Goal: Task Accomplishment & Management: Complete application form

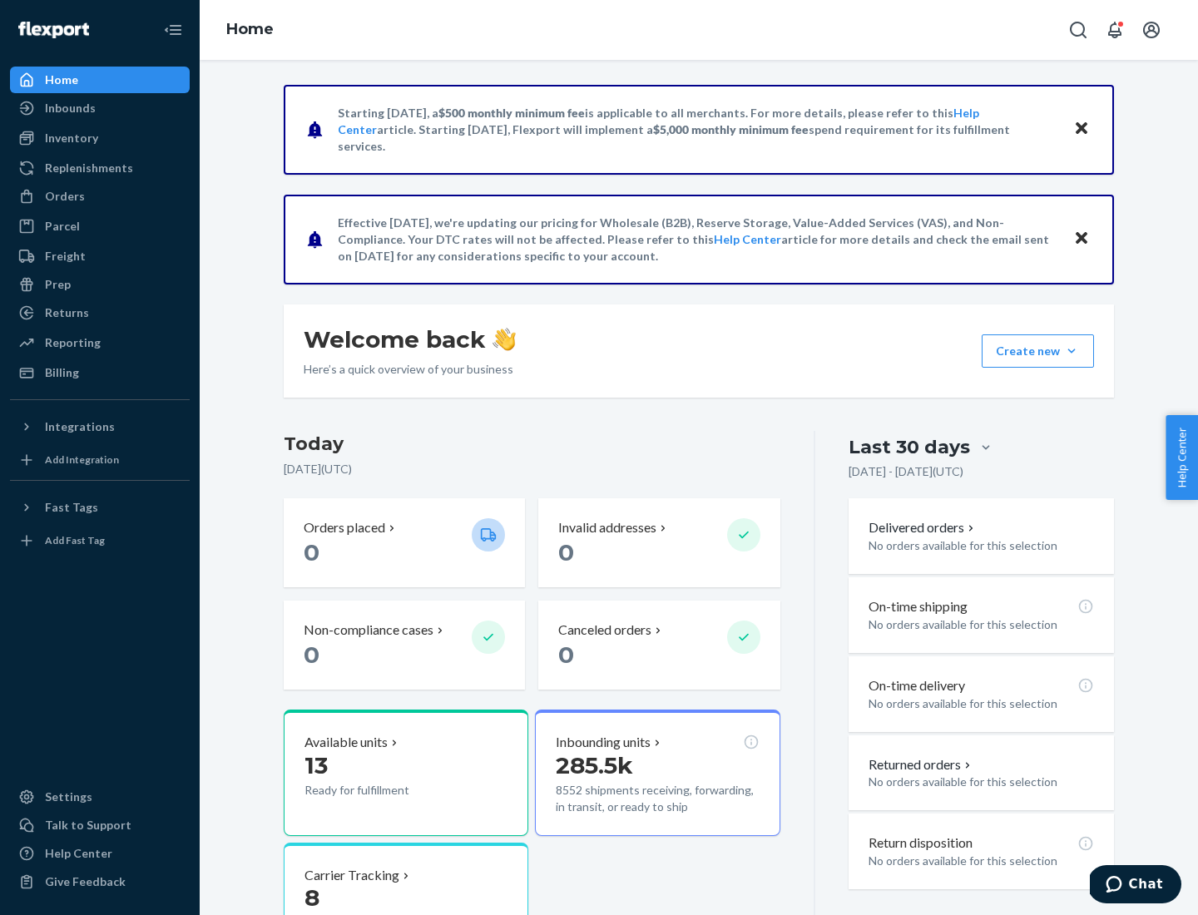
click at [1071, 351] on button "Create new Create new inbound Create new order Create new product" at bounding box center [1037, 350] width 112 height 33
click at [100, 108] on div "Inbounds" at bounding box center [100, 107] width 176 height 23
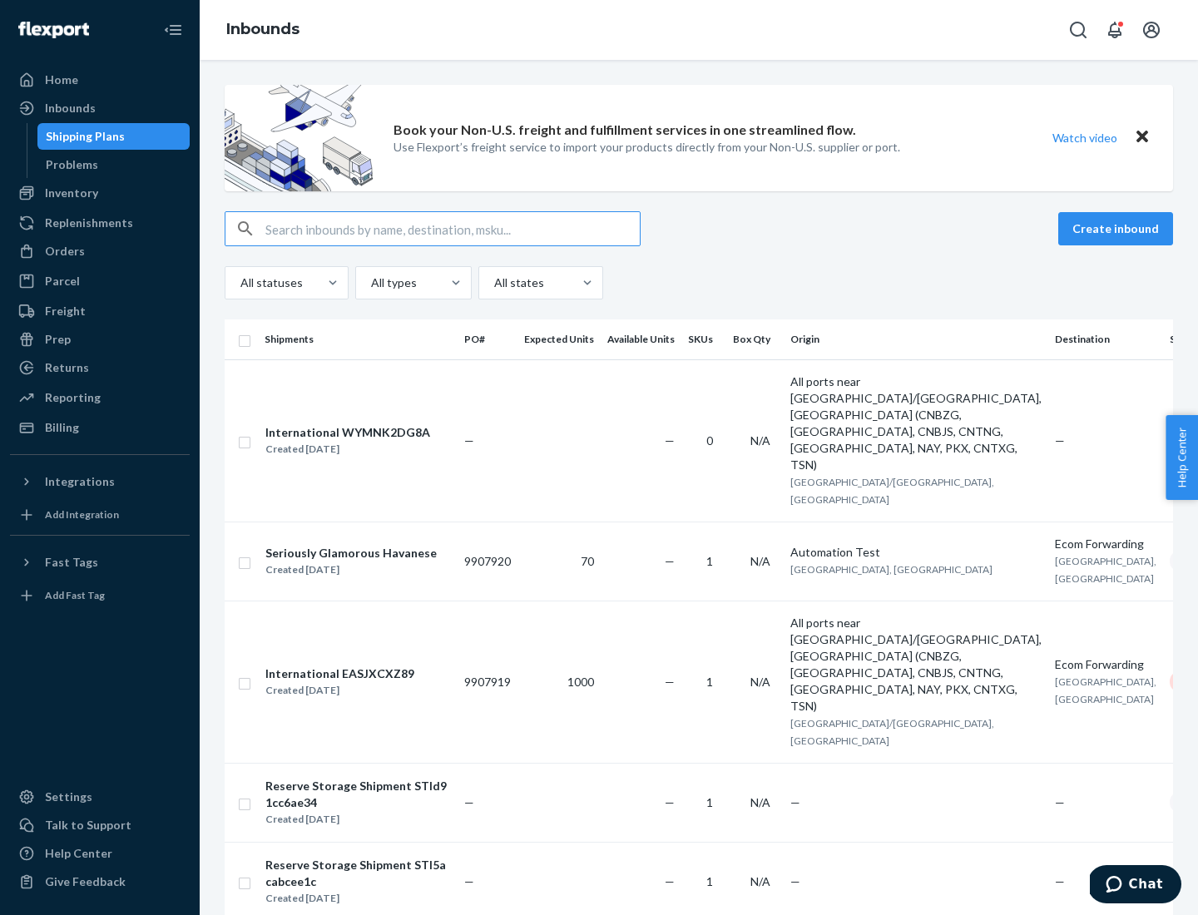
click at [1118, 229] on button "Create inbound" at bounding box center [1115, 228] width 115 height 33
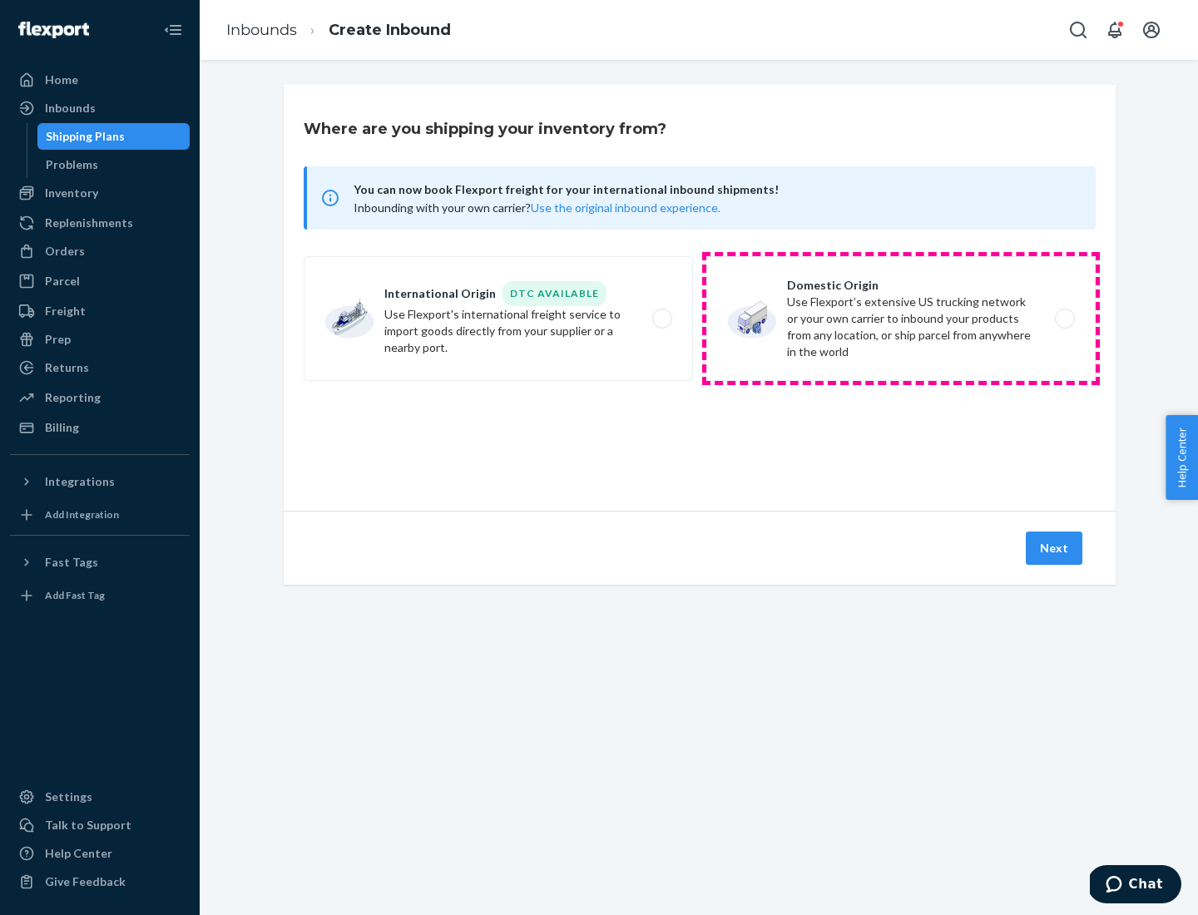
click at [901, 319] on label "Domestic Origin Use Flexport’s extensive US trucking network or your own carrie…" at bounding box center [900, 318] width 389 height 125
click at [1064, 319] on input "Domestic Origin Use Flexport’s extensive US trucking network or your own carrie…" at bounding box center [1069, 319] width 11 height 11
radio input "true"
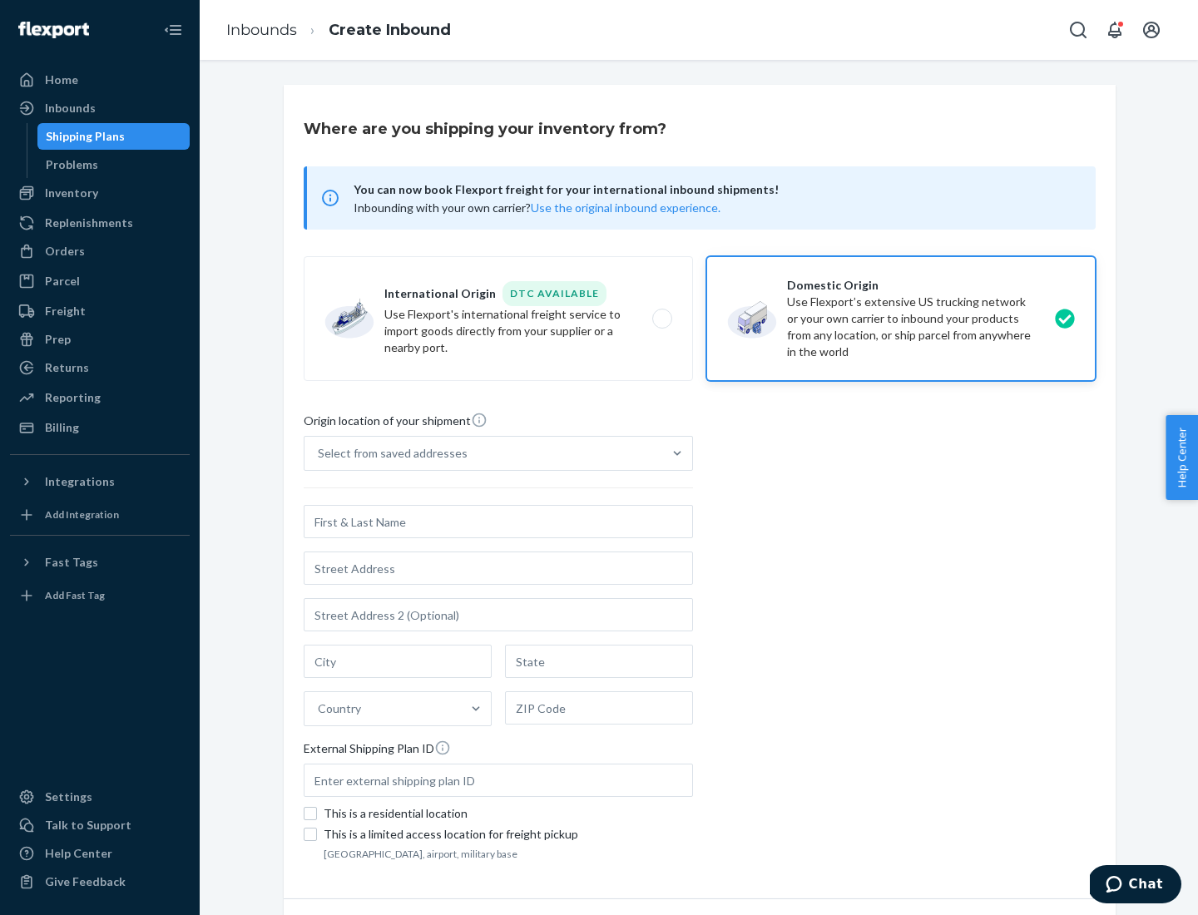
click at [388, 453] on div "Select from saved addresses" at bounding box center [393, 453] width 150 height 17
click at [319, 453] on input "Select from saved addresses" at bounding box center [319, 453] width 2 height 17
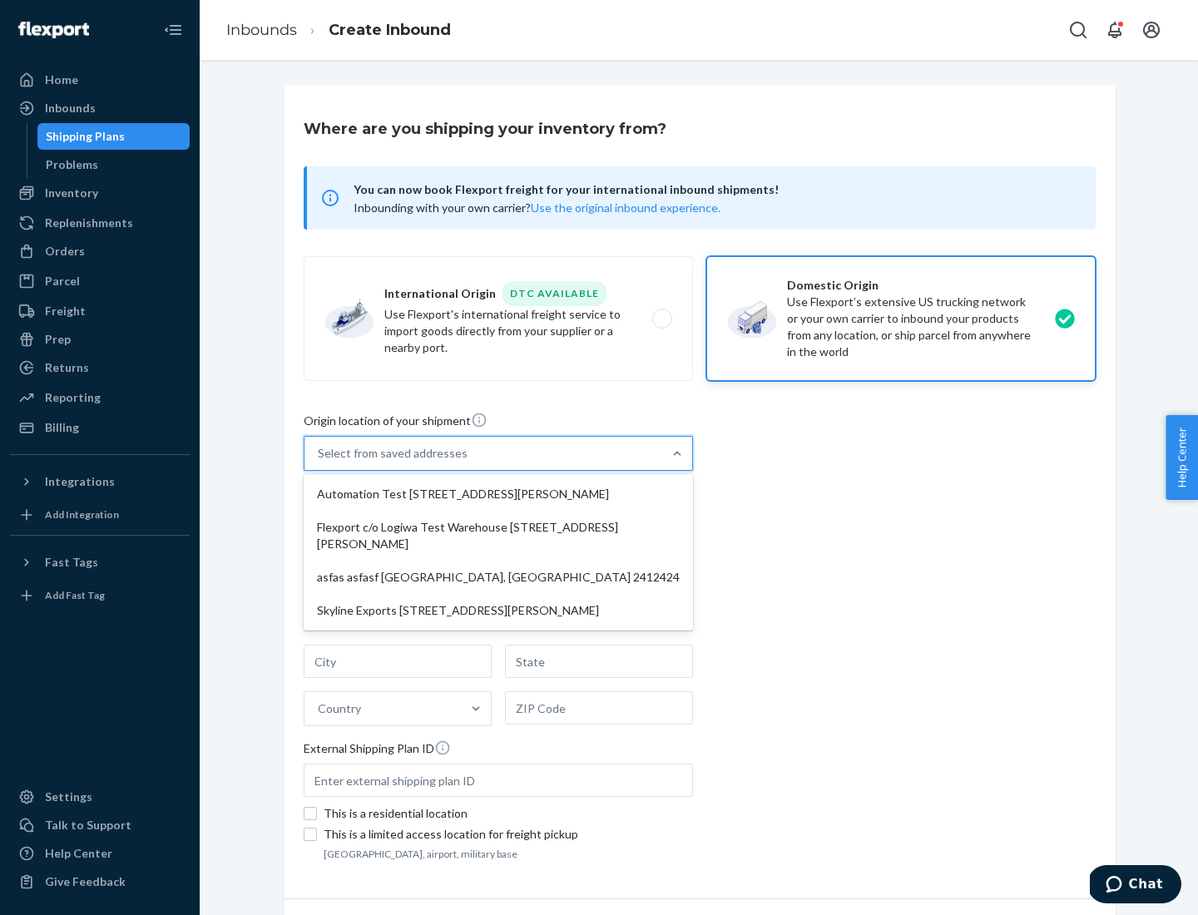
scroll to position [7, 0]
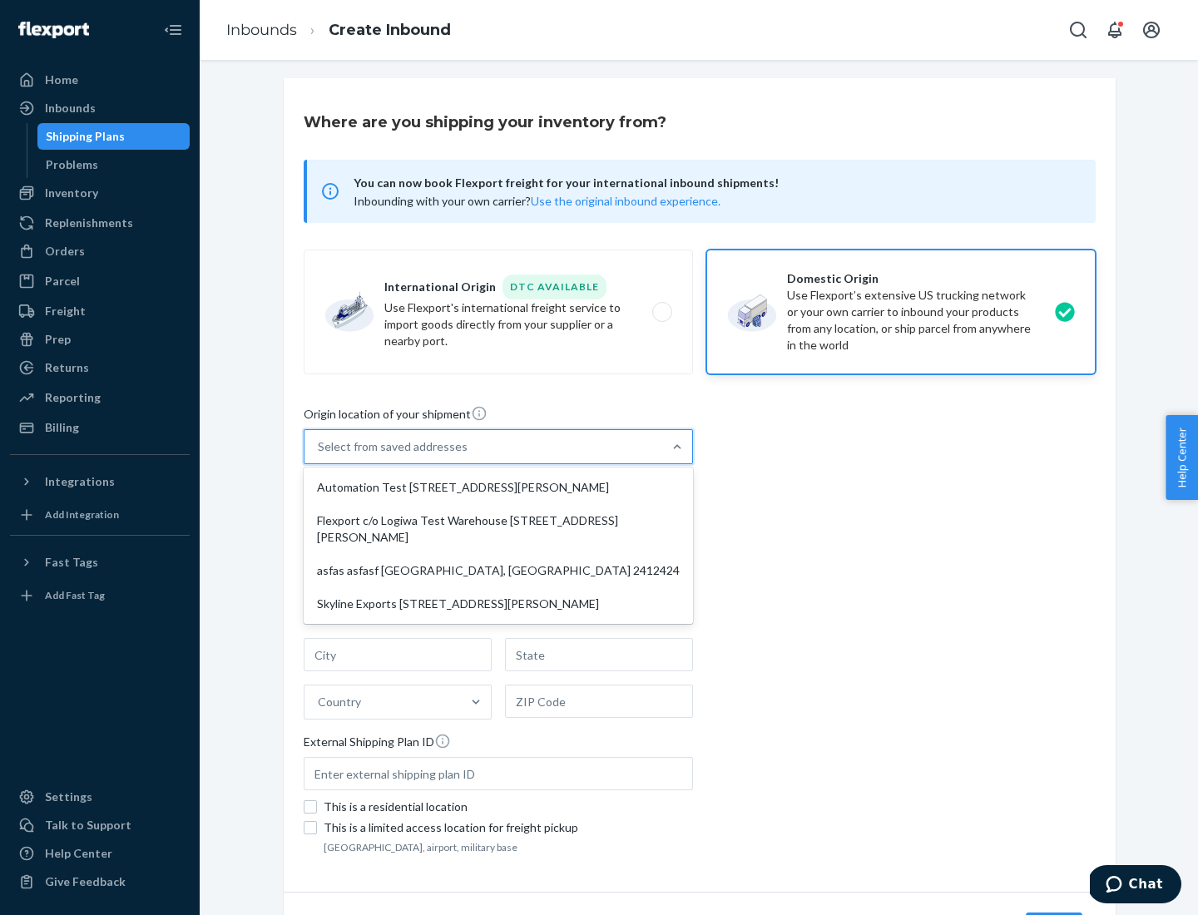
click at [498, 487] on div "Automation Test [STREET_ADDRESS][PERSON_NAME]" at bounding box center [498, 487] width 383 height 33
click at [319, 455] on input "option Automation Test [STREET_ADDRESS][PERSON_NAME] focused, 1 of 4. 4 results…" at bounding box center [319, 446] width 2 height 17
type input "Automation Test"
type input "9th Floor"
type input "[GEOGRAPHIC_DATA]"
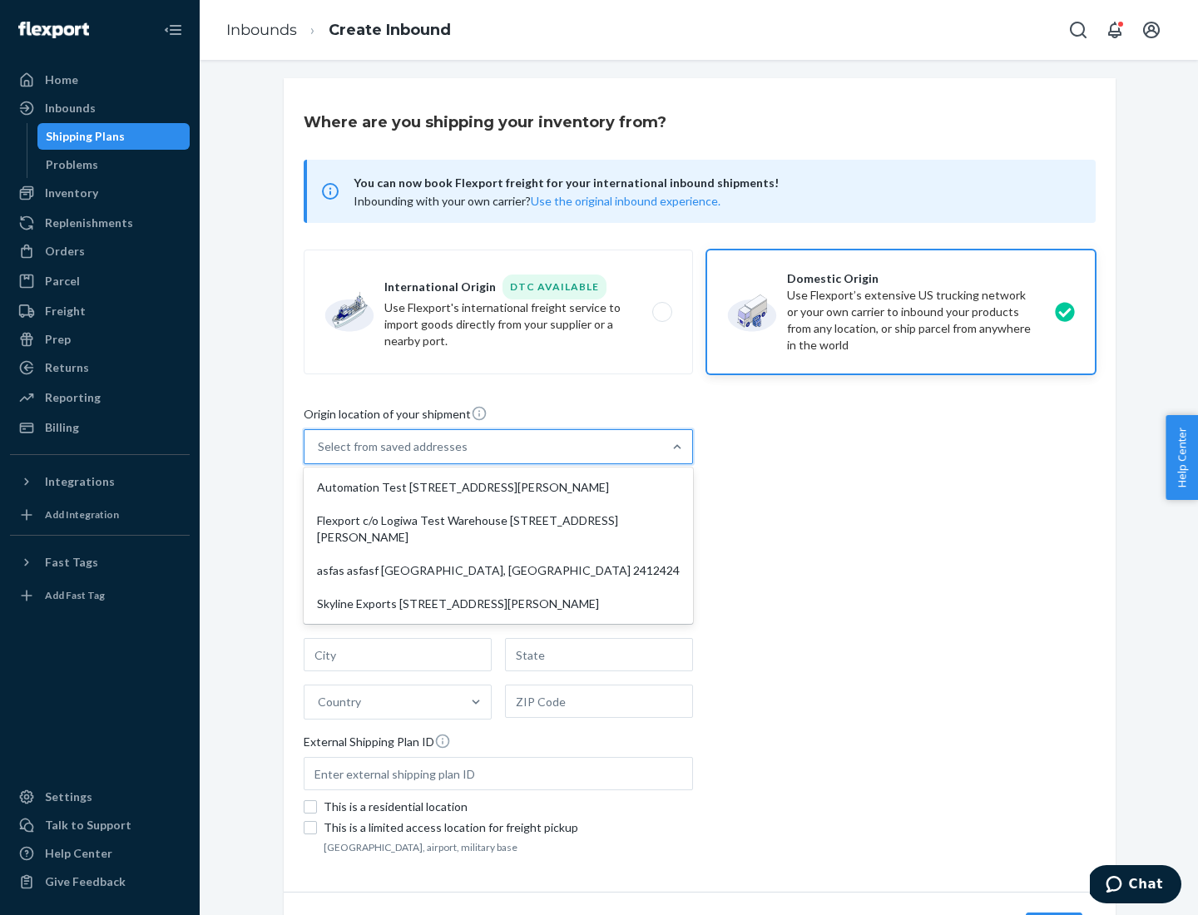
type input "CA"
type input "94104"
type input "[STREET_ADDRESS][PERSON_NAME]"
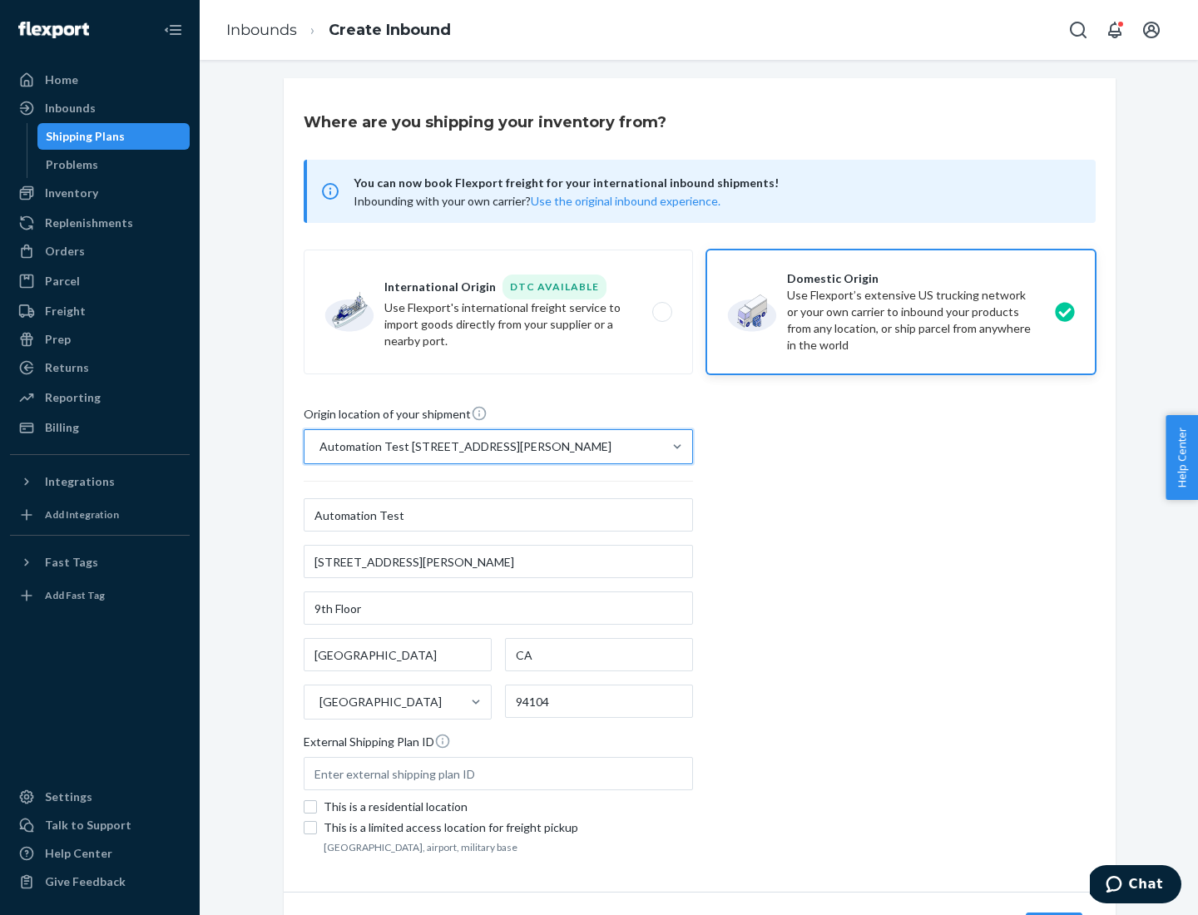
scroll to position [97, 0]
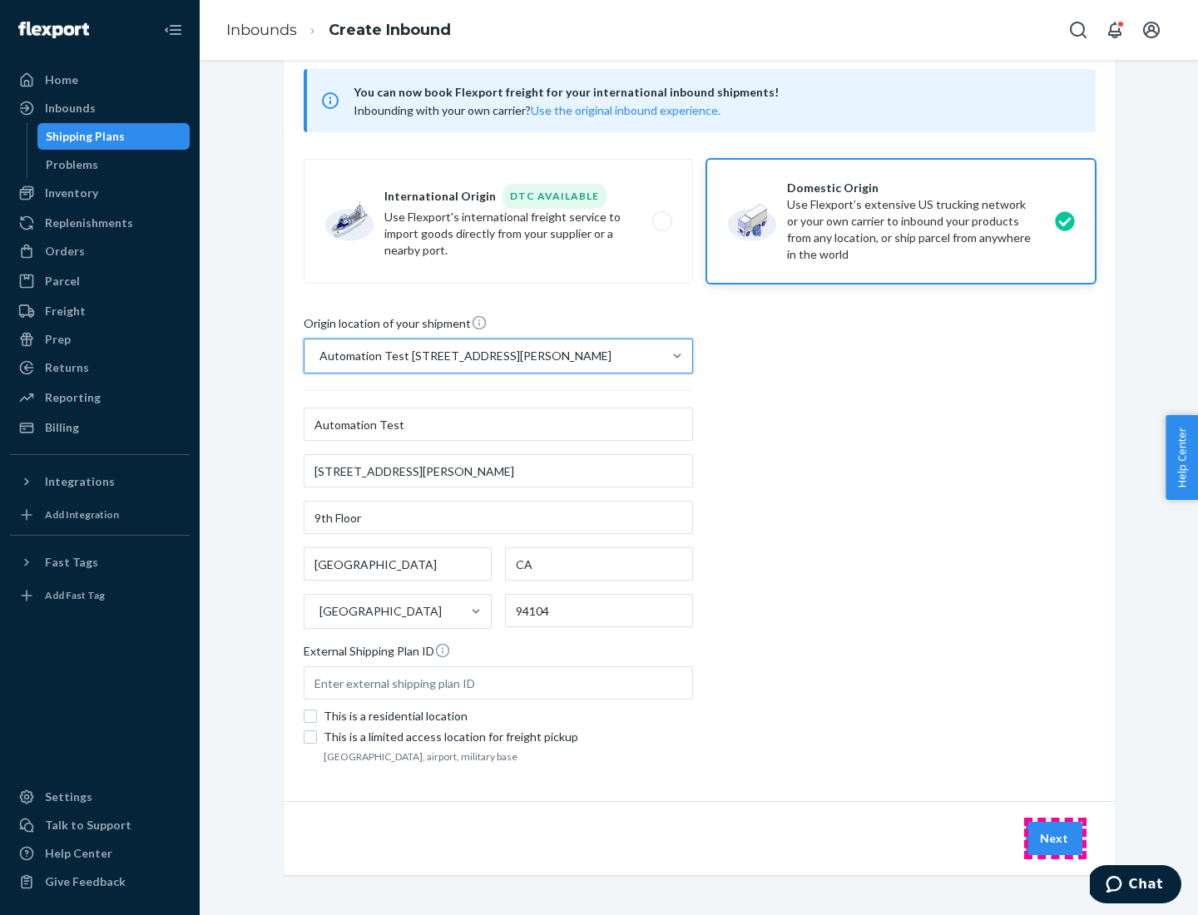
click at [1055, 838] on button "Next" at bounding box center [1053, 838] width 57 height 33
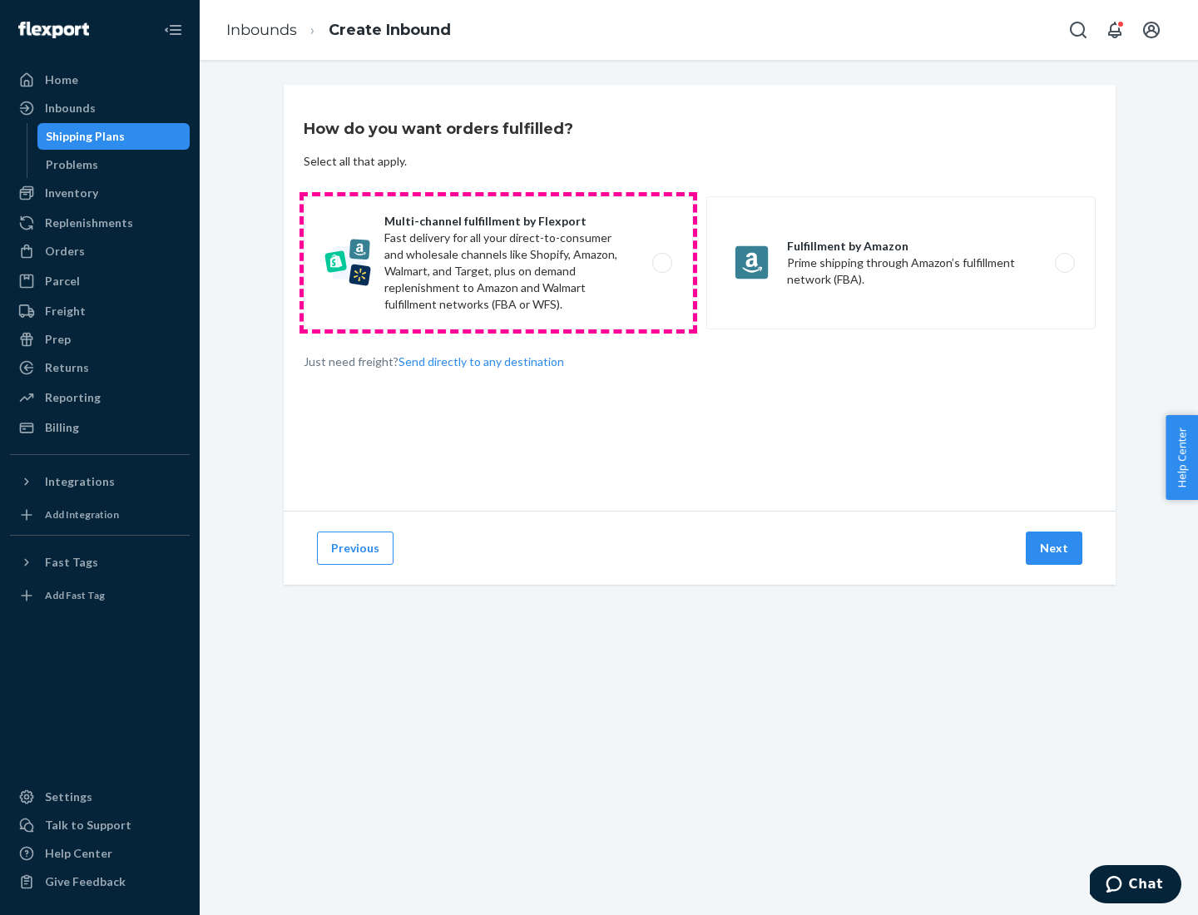
click at [498, 263] on label "Multi-channel fulfillment by Flexport Fast delivery for all your direct-to-cons…" at bounding box center [498, 262] width 389 height 133
click at [661, 263] on input "Multi-channel fulfillment by Flexport Fast delivery for all your direct-to-cons…" at bounding box center [666, 263] width 11 height 11
radio input "true"
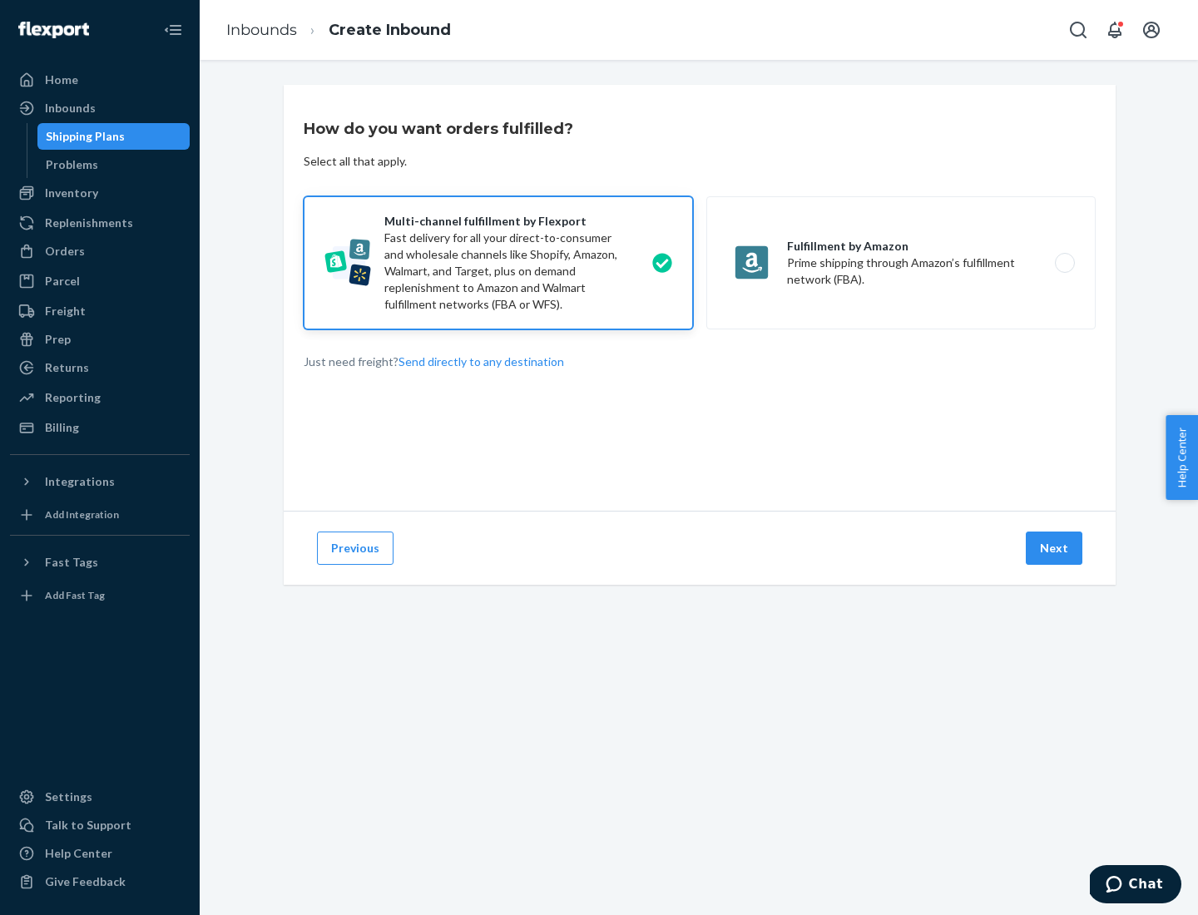
click at [1055, 548] on button "Next" at bounding box center [1053, 547] width 57 height 33
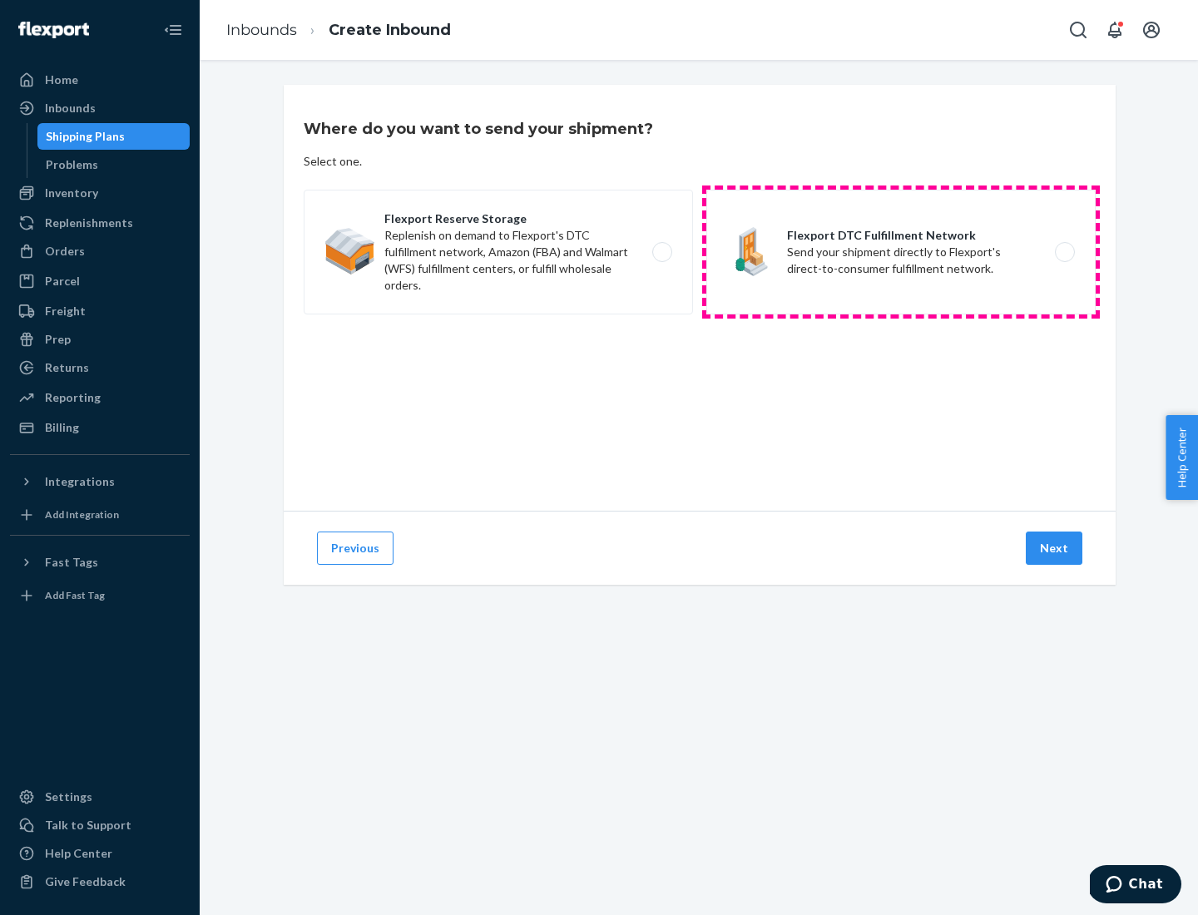
click at [901, 252] on label "Flexport DTC Fulfillment Network Send your shipment directly to Flexport's dire…" at bounding box center [900, 252] width 389 height 125
click at [1064, 252] on input "Flexport DTC Fulfillment Network Send your shipment directly to Flexport's dire…" at bounding box center [1069, 252] width 11 height 11
radio input "true"
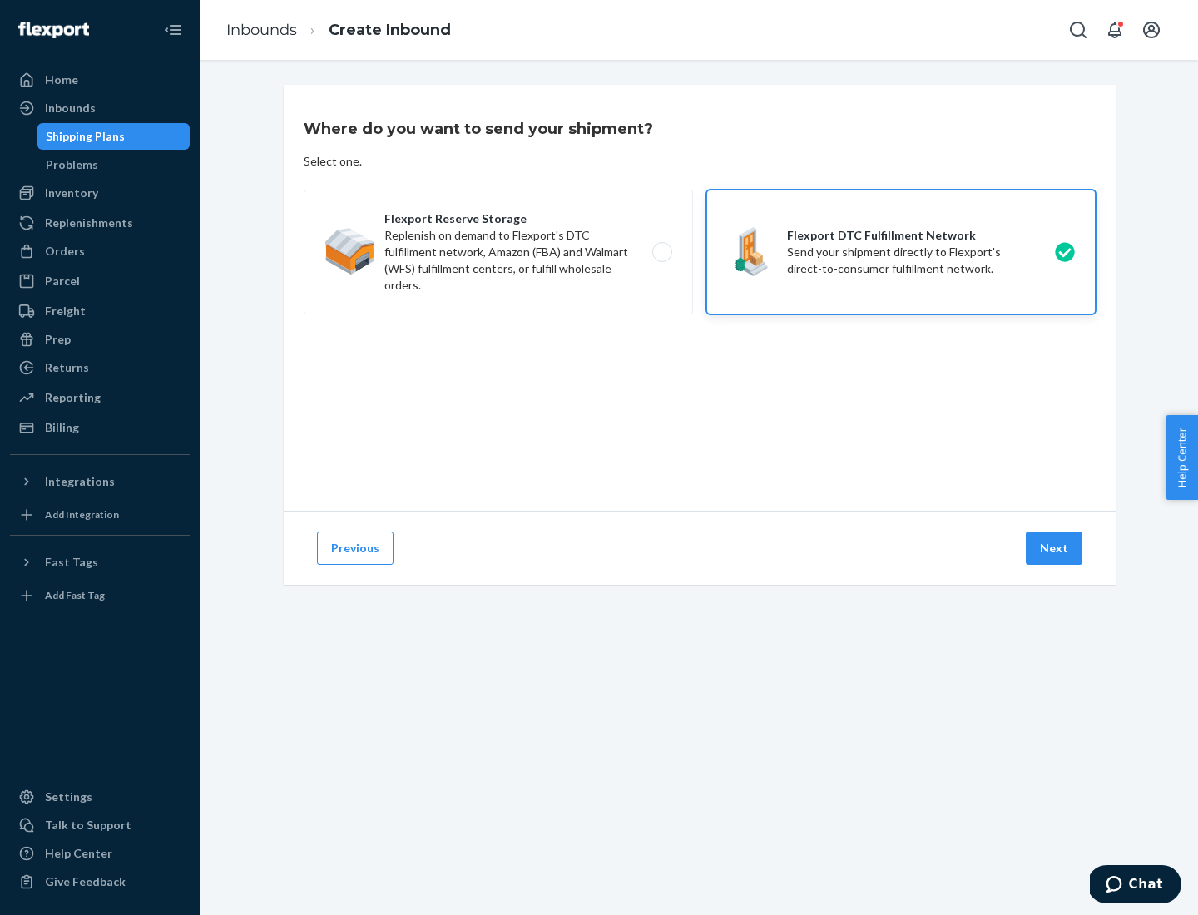
click at [1055, 548] on button "Next" at bounding box center [1053, 547] width 57 height 33
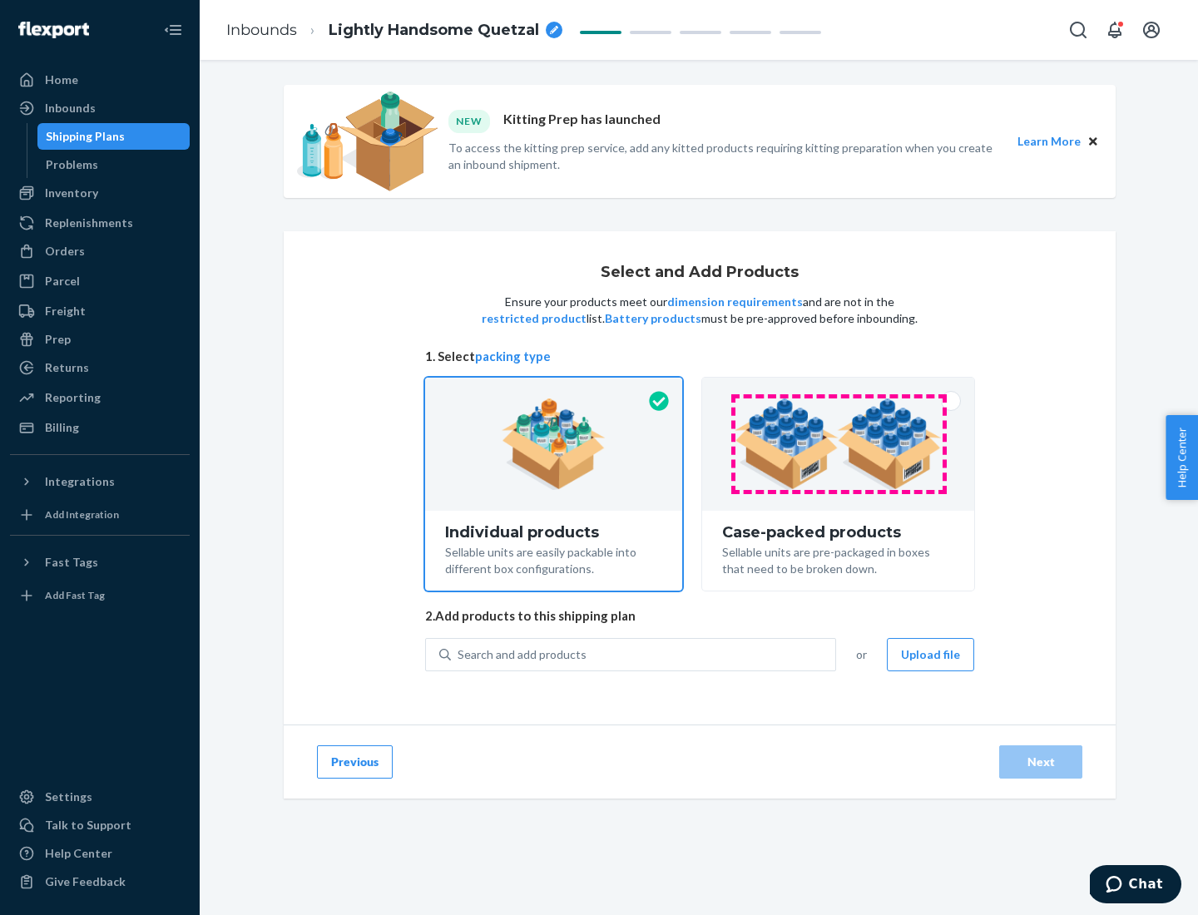
click at [838, 444] on img at bounding box center [837, 443] width 207 height 91
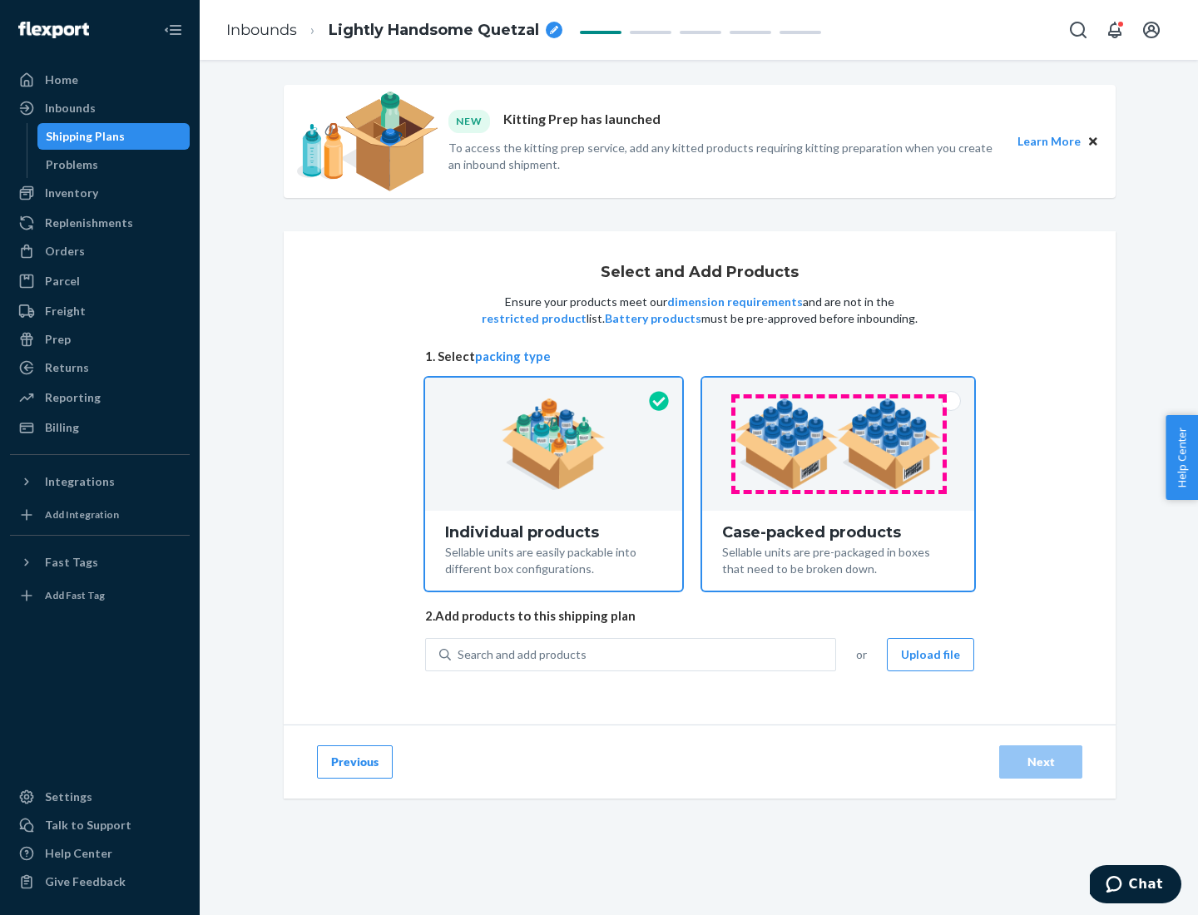
click at [838, 388] on input "Case-packed products Sellable units are pre-packaged in boxes that need to be b…" at bounding box center [837, 383] width 11 height 11
radio input "true"
radio input "false"
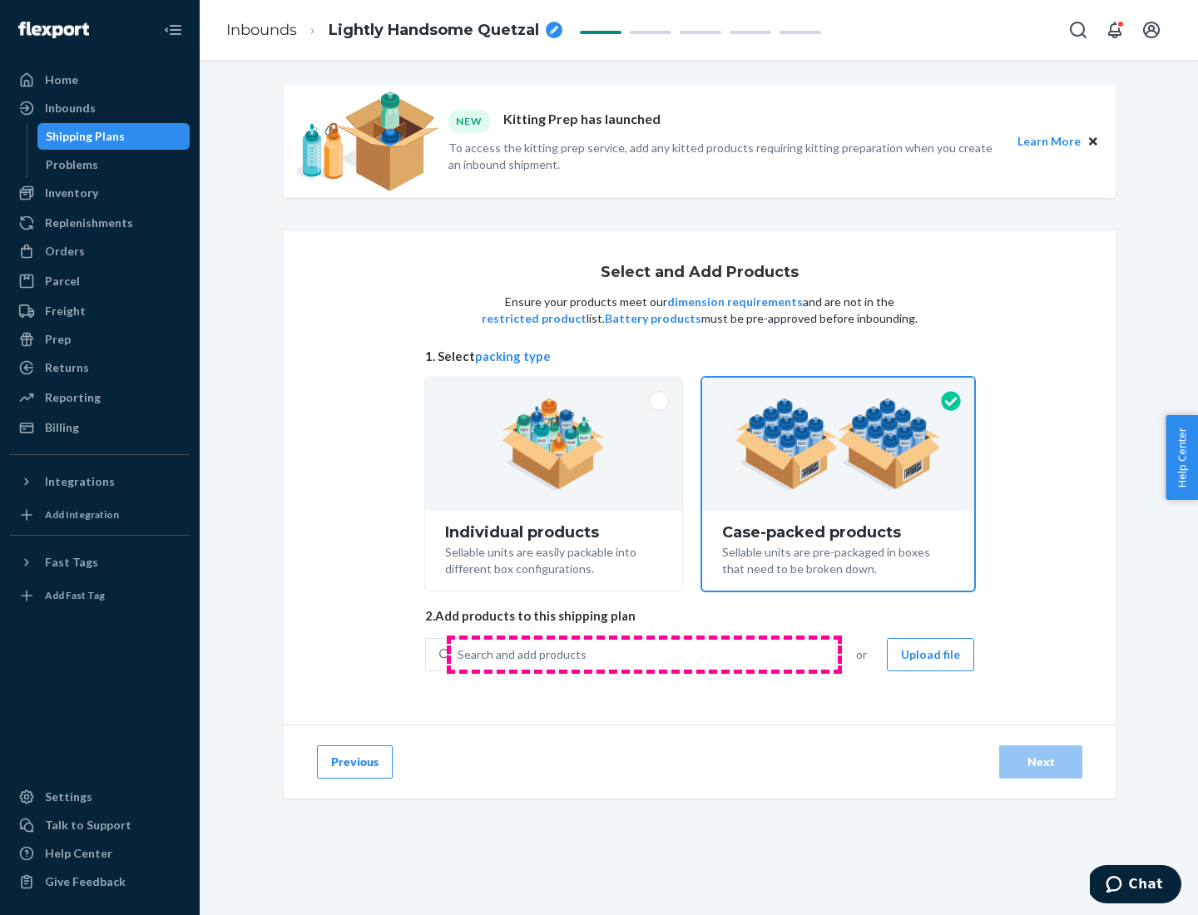
click at [644, 654] on div "Search and add products" at bounding box center [643, 655] width 384 height 30
click at [459, 654] on input "Search and add products" at bounding box center [458, 654] width 2 height 17
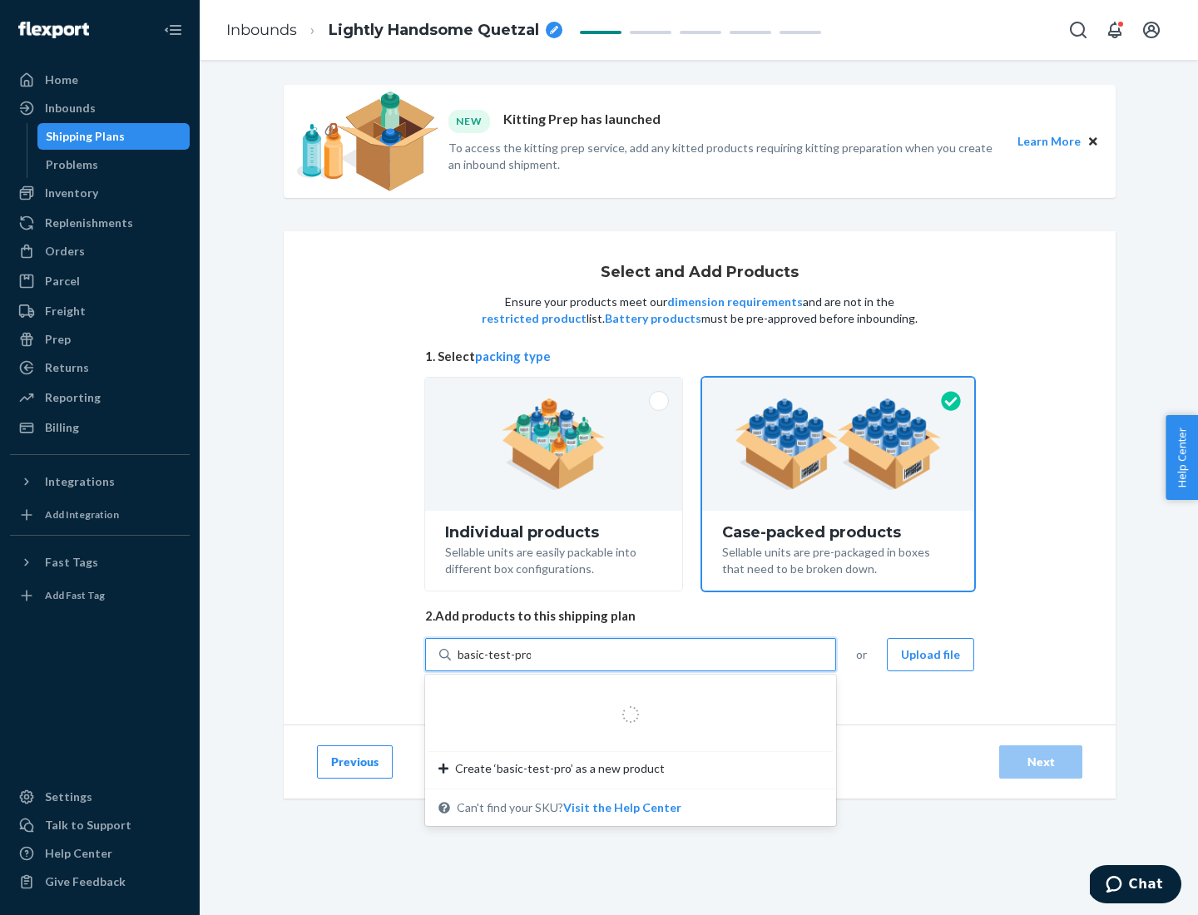
type input "basic-test-product-1"
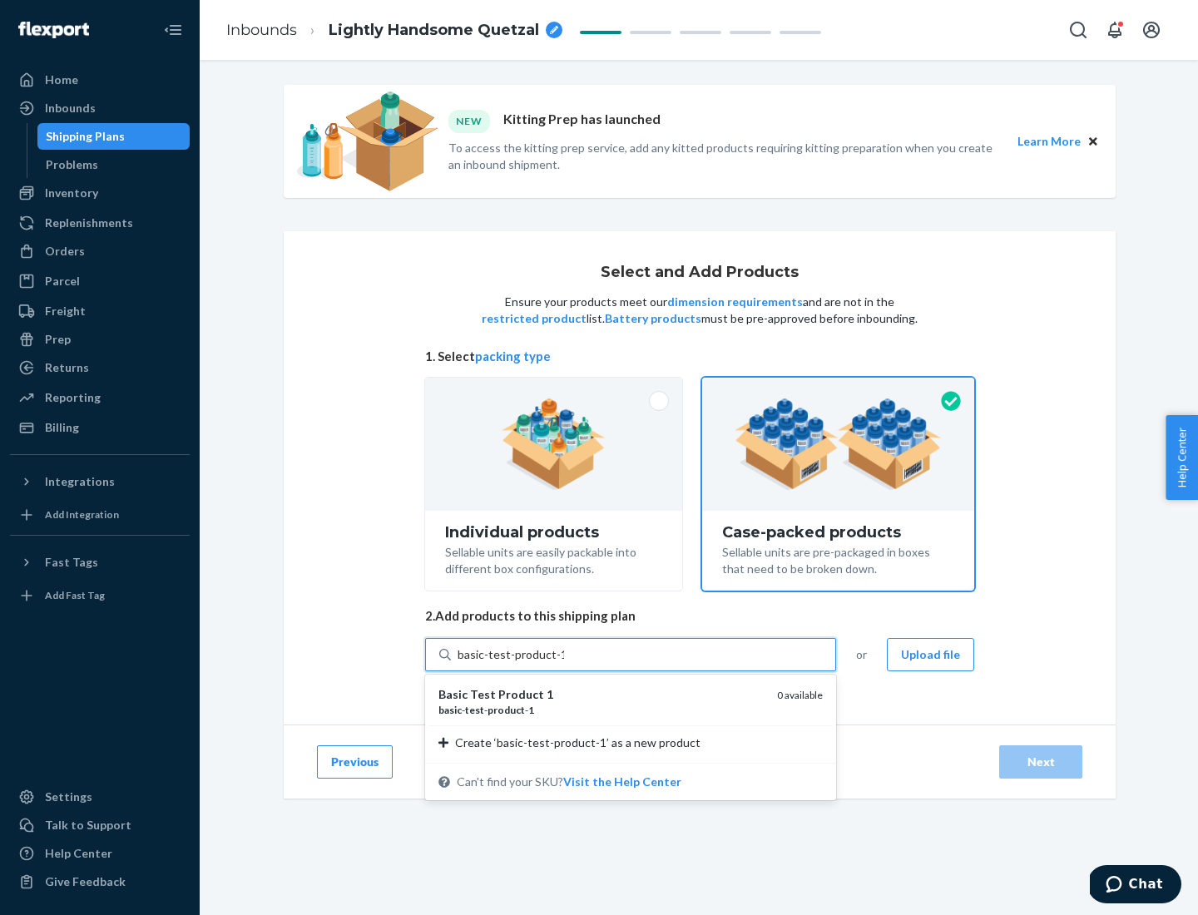
click at [601, 709] on div "basic - test - product - 1" at bounding box center [600, 710] width 325 height 14
click at [564, 663] on input "basic-test-product-1" at bounding box center [510, 654] width 106 height 17
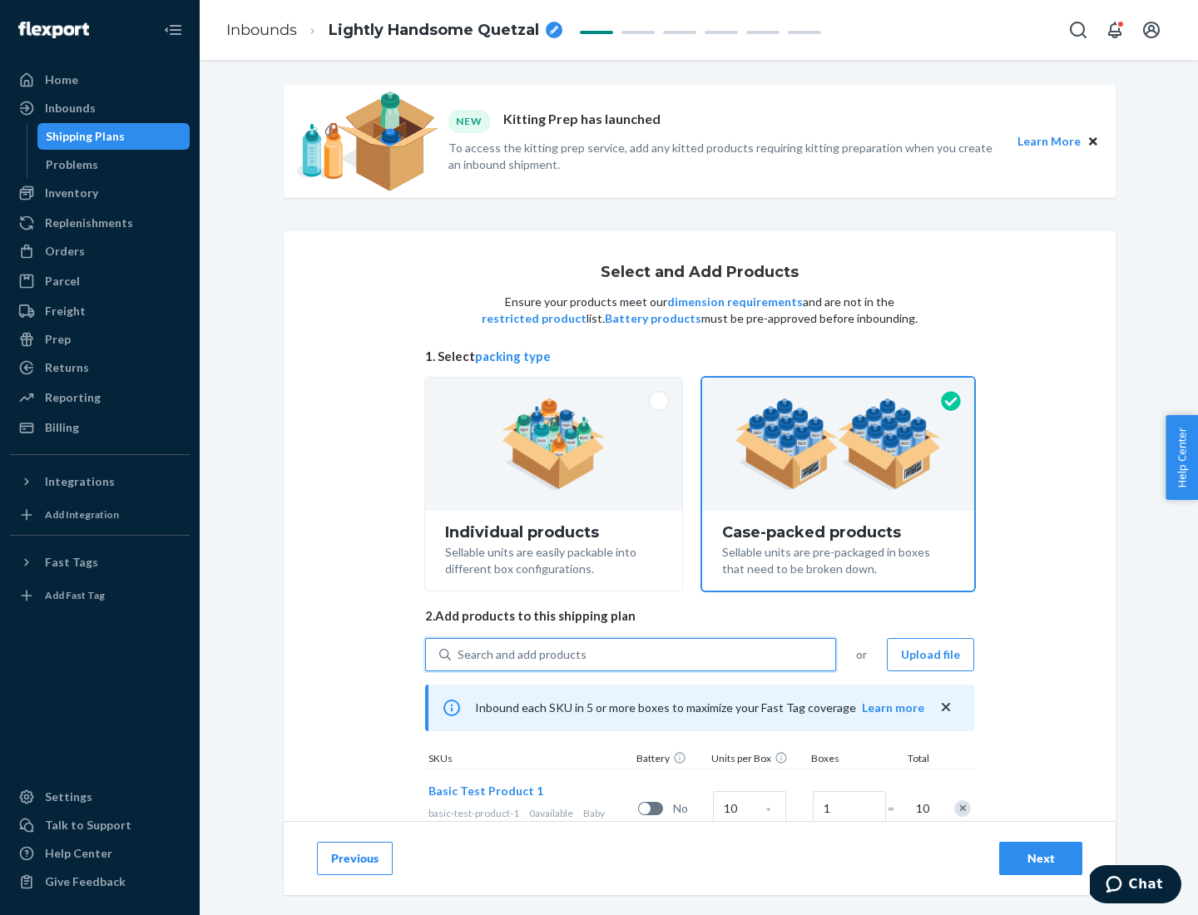
scroll to position [60, 0]
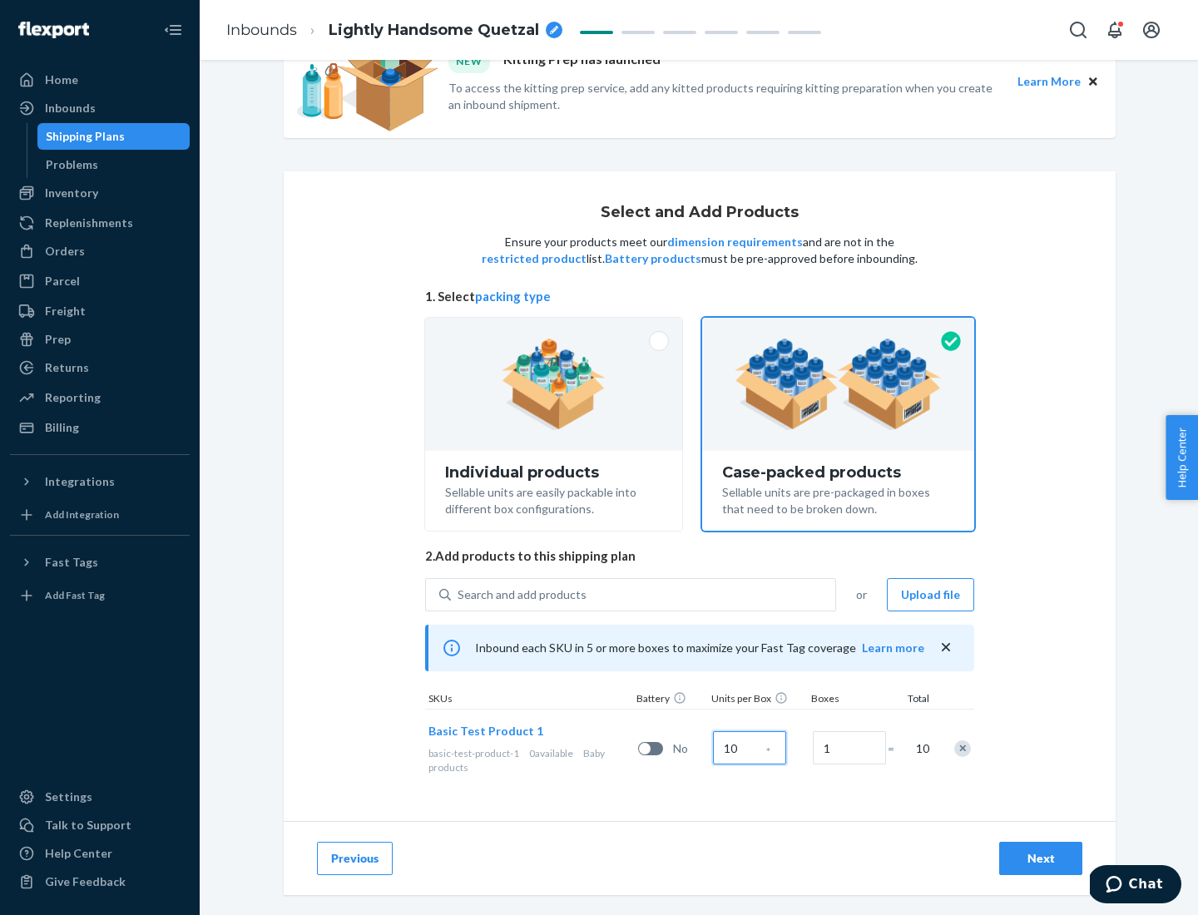
type input "10"
type input "7"
click at [1040, 858] on div "Next" at bounding box center [1040, 858] width 55 height 17
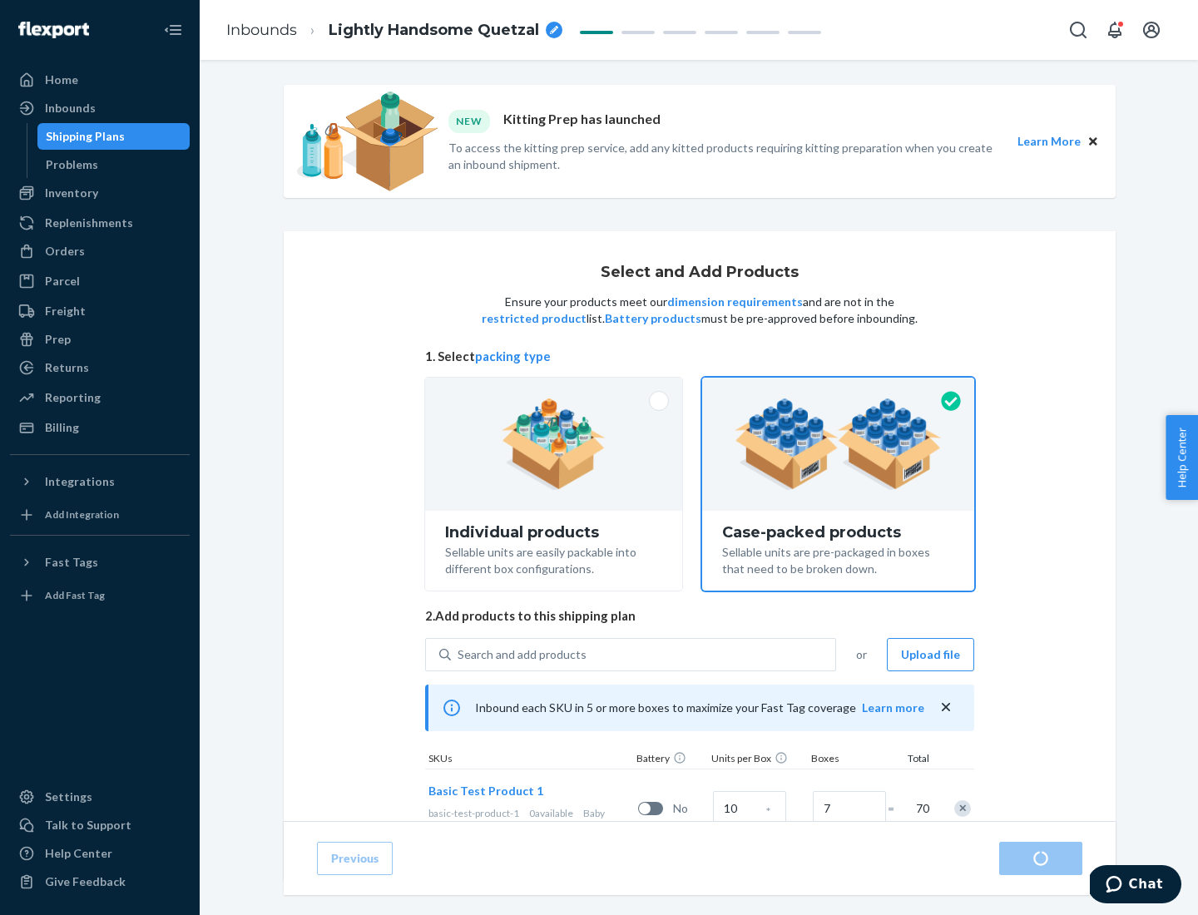
radio input "true"
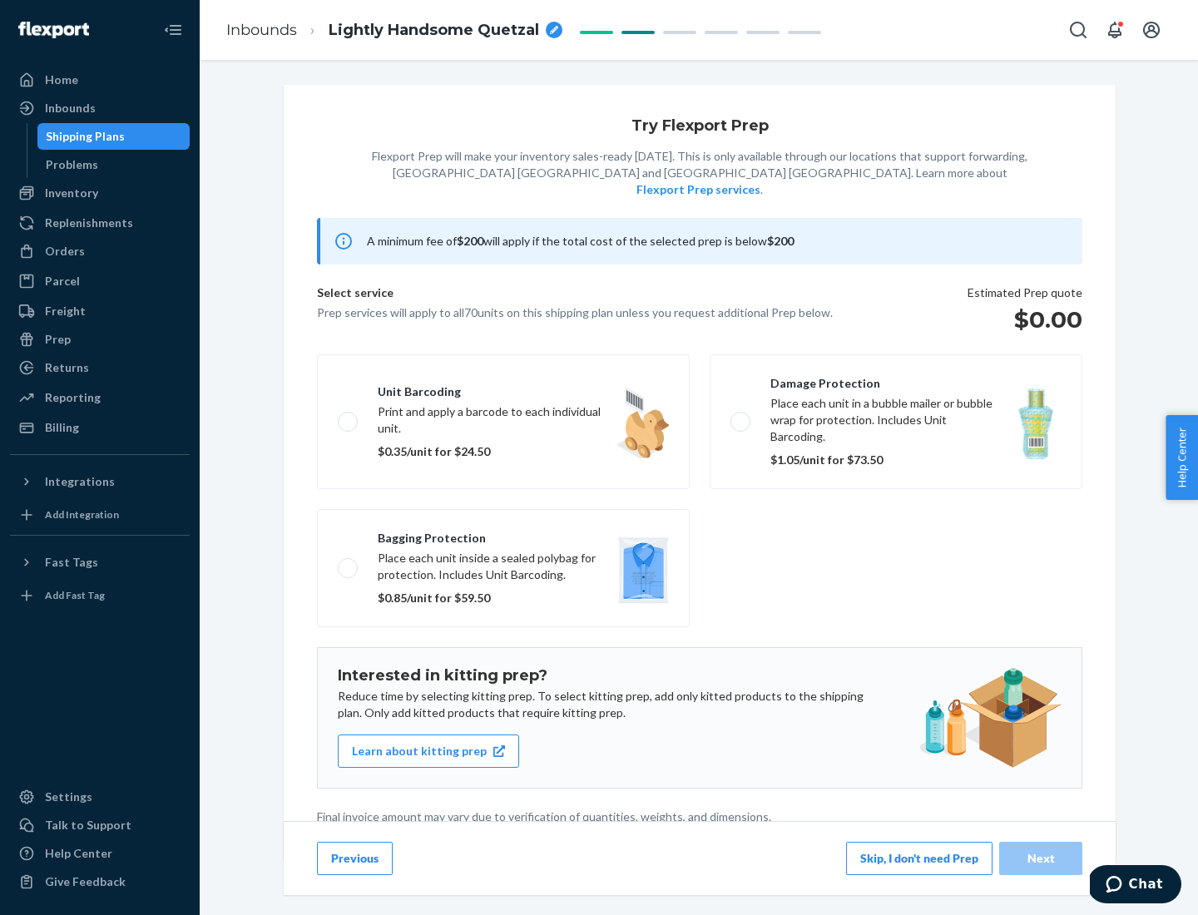
scroll to position [4, 0]
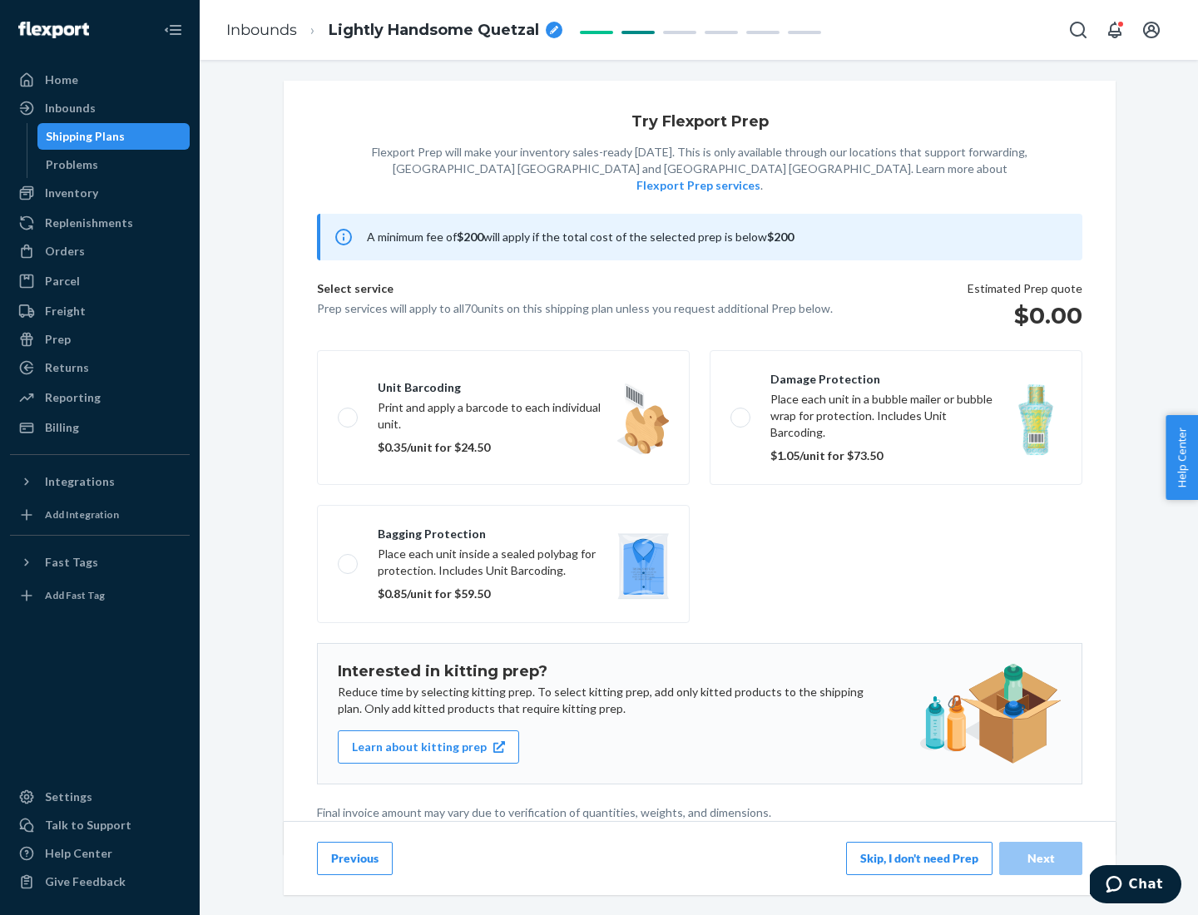
click at [503, 530] on label "Bagging protection Place each unit inside a sealed polybag for protection. Incl…" at bounding box center [503, 564] width 373 height 118
click at [348, 558] on input "Bagging protection Place each unit inside a sealed polybag for protection. Incl…" at bounding box center [343, 563] width 11 height 11
checkbox input "true"
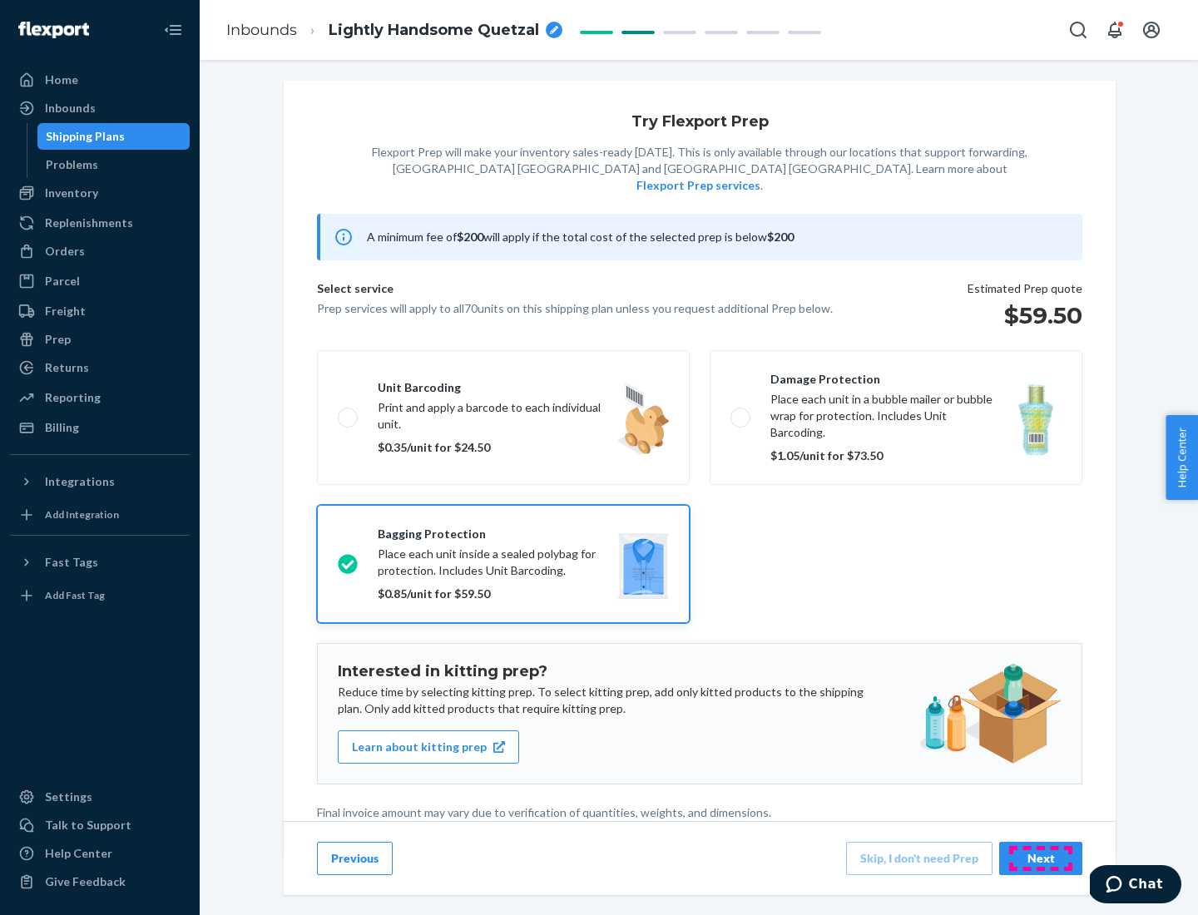
click at [1040, 857] on div "Next" at bounding box center [1040, 858] width 55 height 17
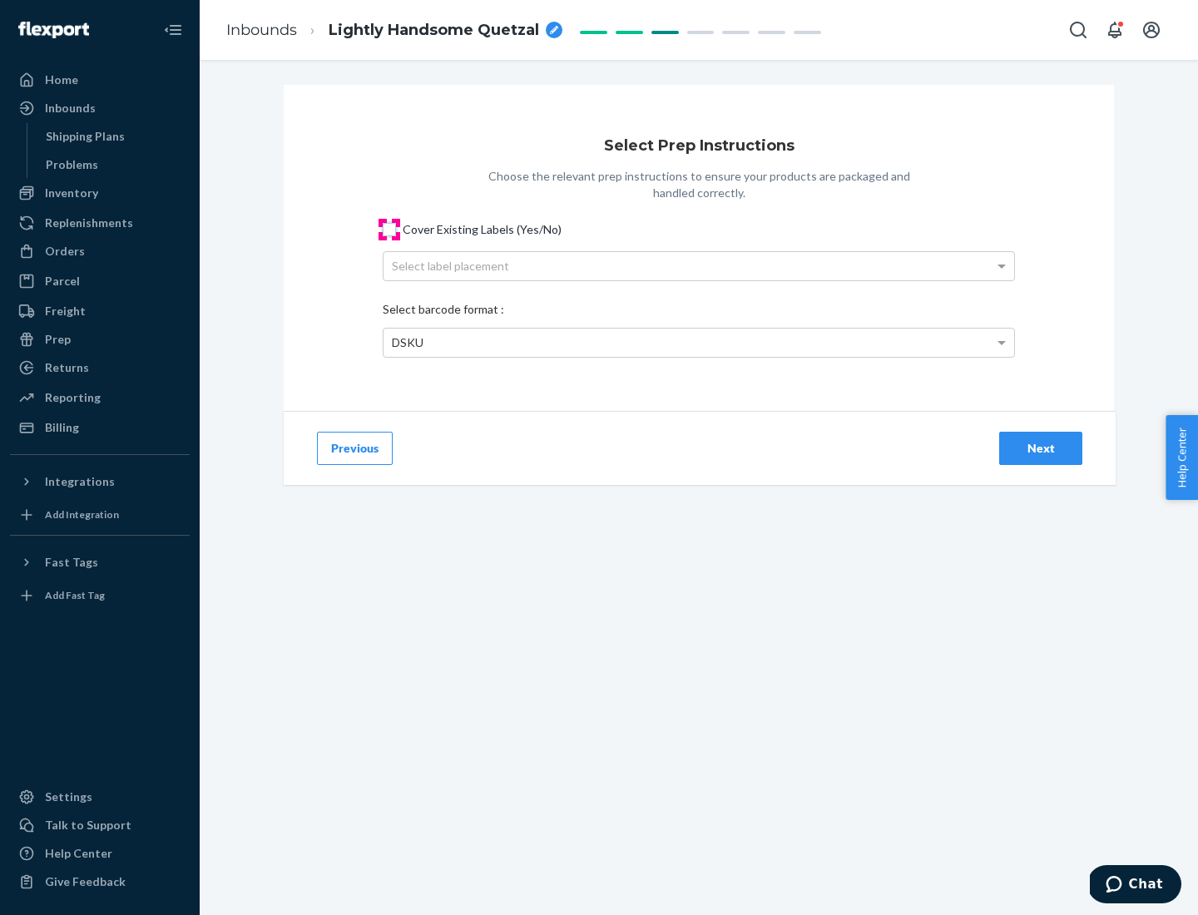
click at [389, 229] on input "Cover Existing Labels (Yes/No)" at bounding box center [389, 229] width 13 height 13
checkbox input "true"
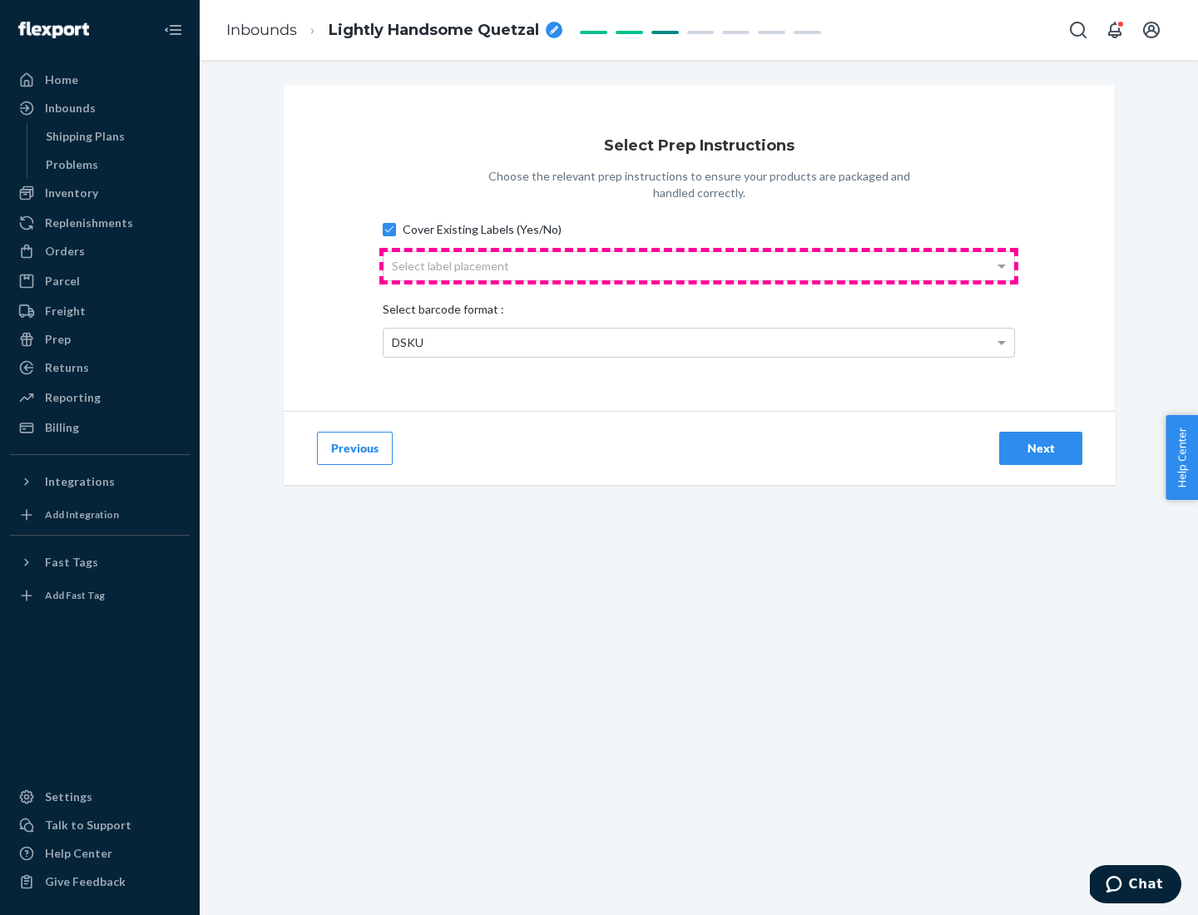
click at [699, 265] on div "Select label placement" at bounding box center [698, 266] width 630 height 28
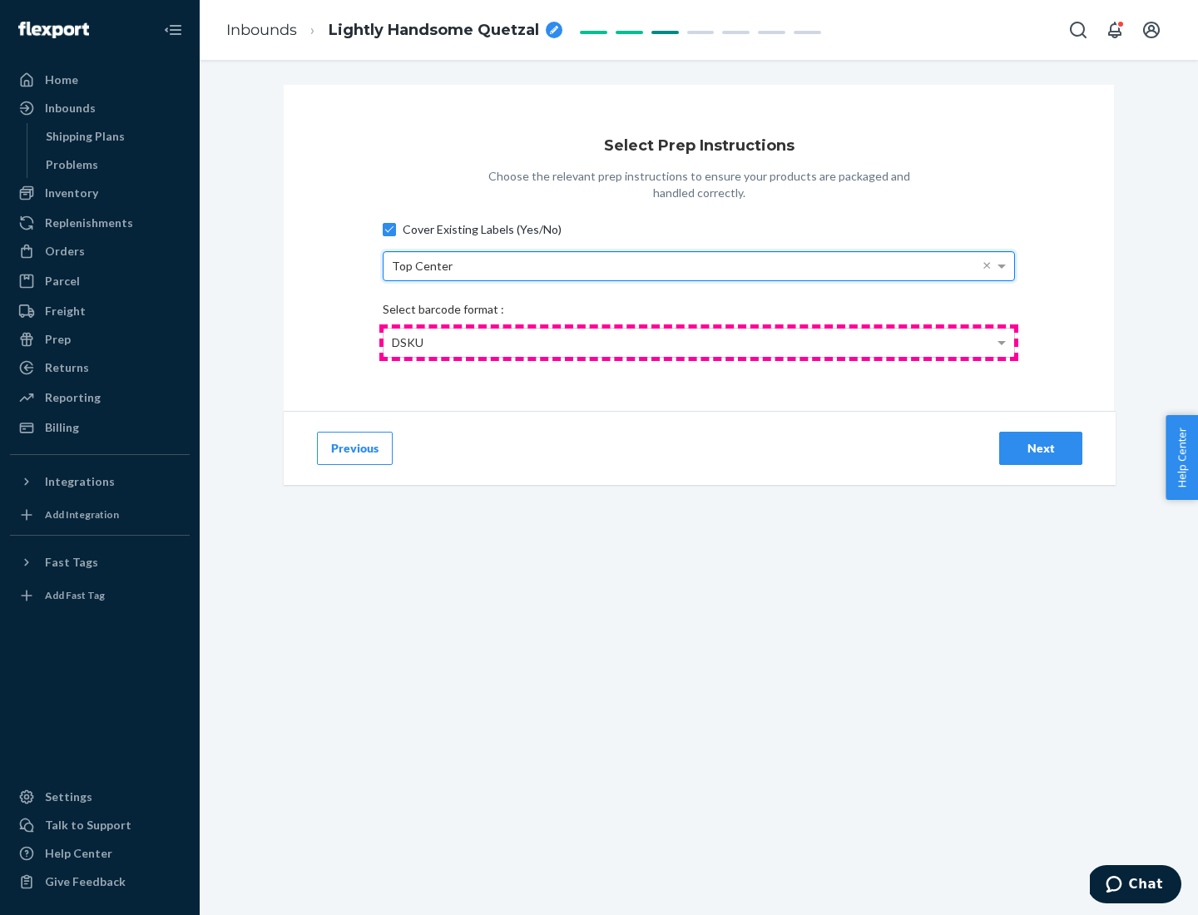
click at [699, 342] on div "DSKU" at bounding box center [698, 343] width 630 height 28
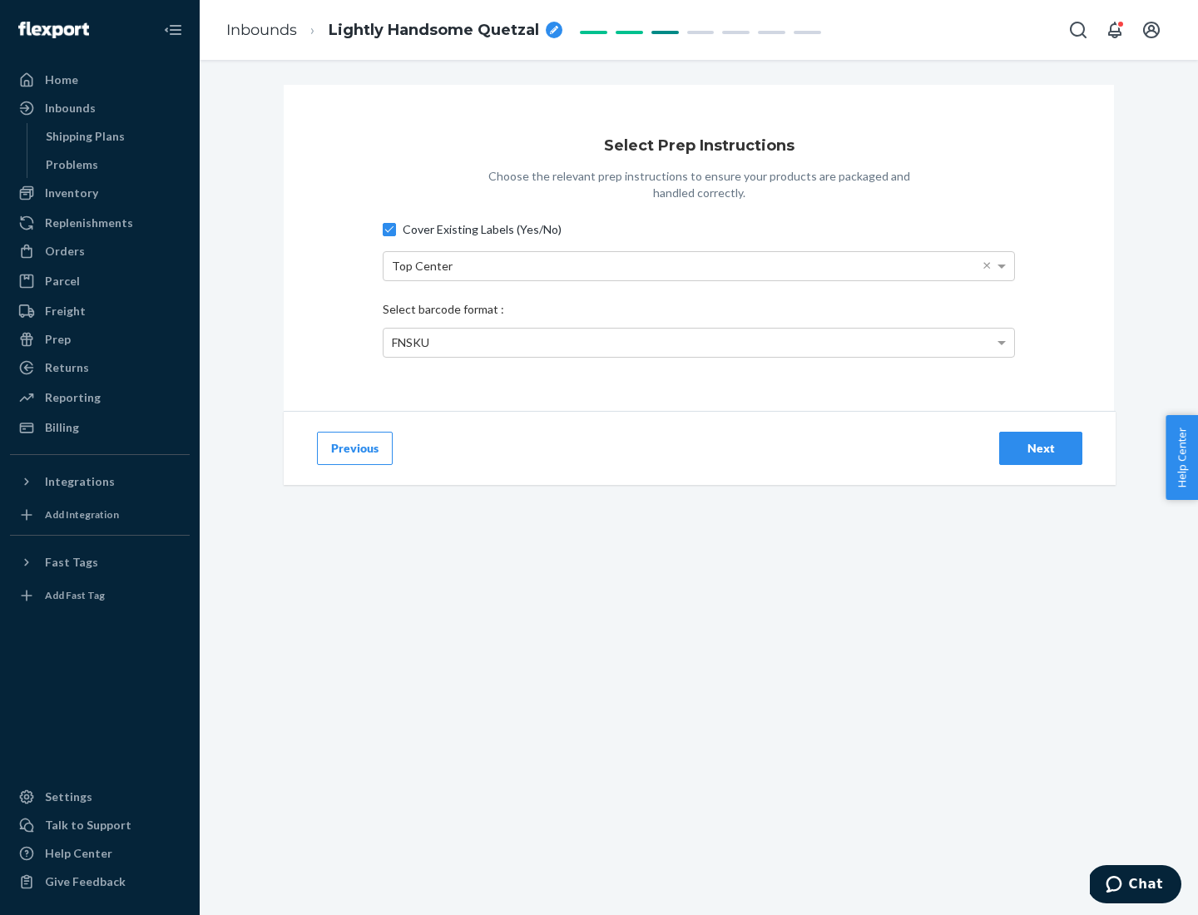
click at [1040, 447] on div "Next" at bounding box center [1040, 448] width 55 height 17
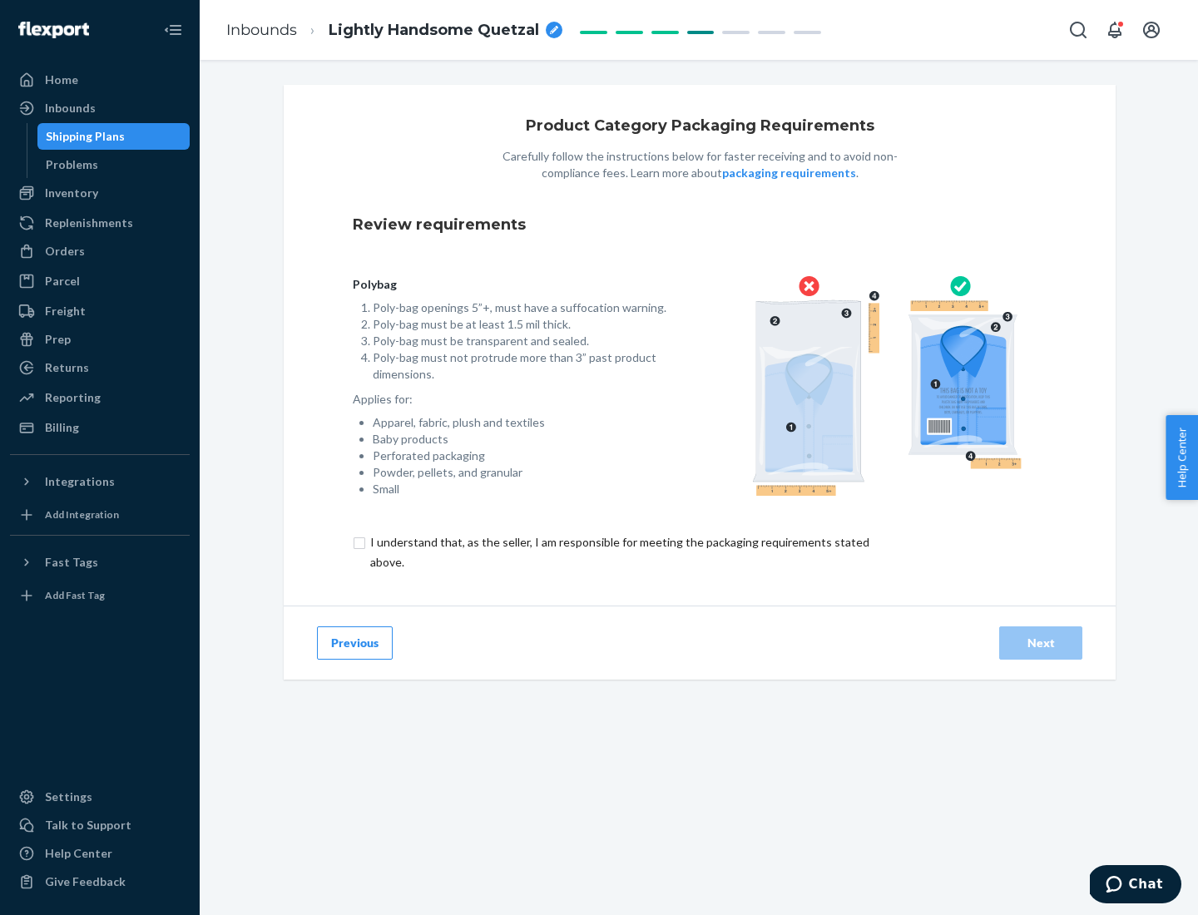
click at [618, 551] on input "checkbox" at bounding box center [629, 552] width 553 height 40
checkbox input "true"
click at [1040, 642] on div "Next" at bounding box center [1040, 643] width 55 height 17
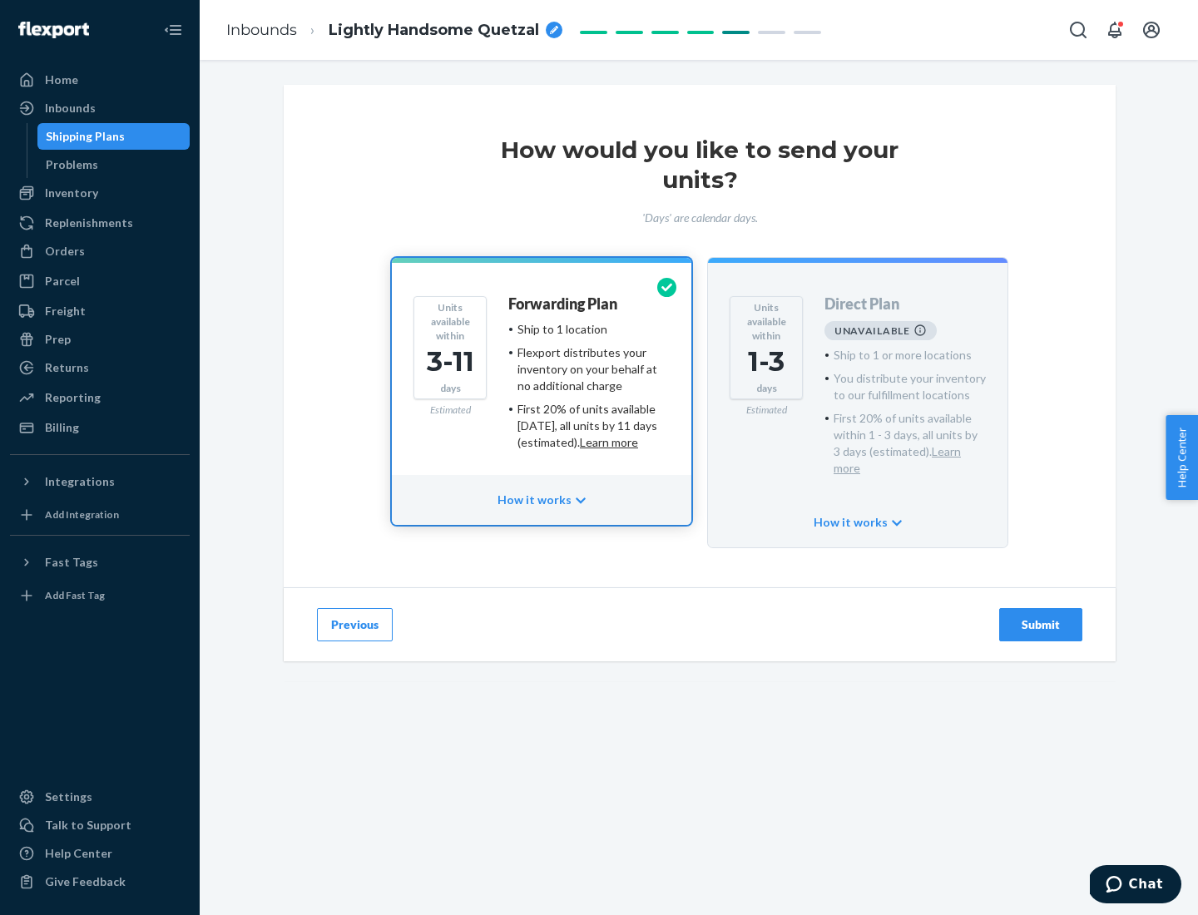
click at [564, 304] on h4 "Forwarding Plan" at bounding box center [562, 304] width 109 height 17
click at [1040, 616] on div "Submit" at bounding box center [1040, 624] width 55 height 17
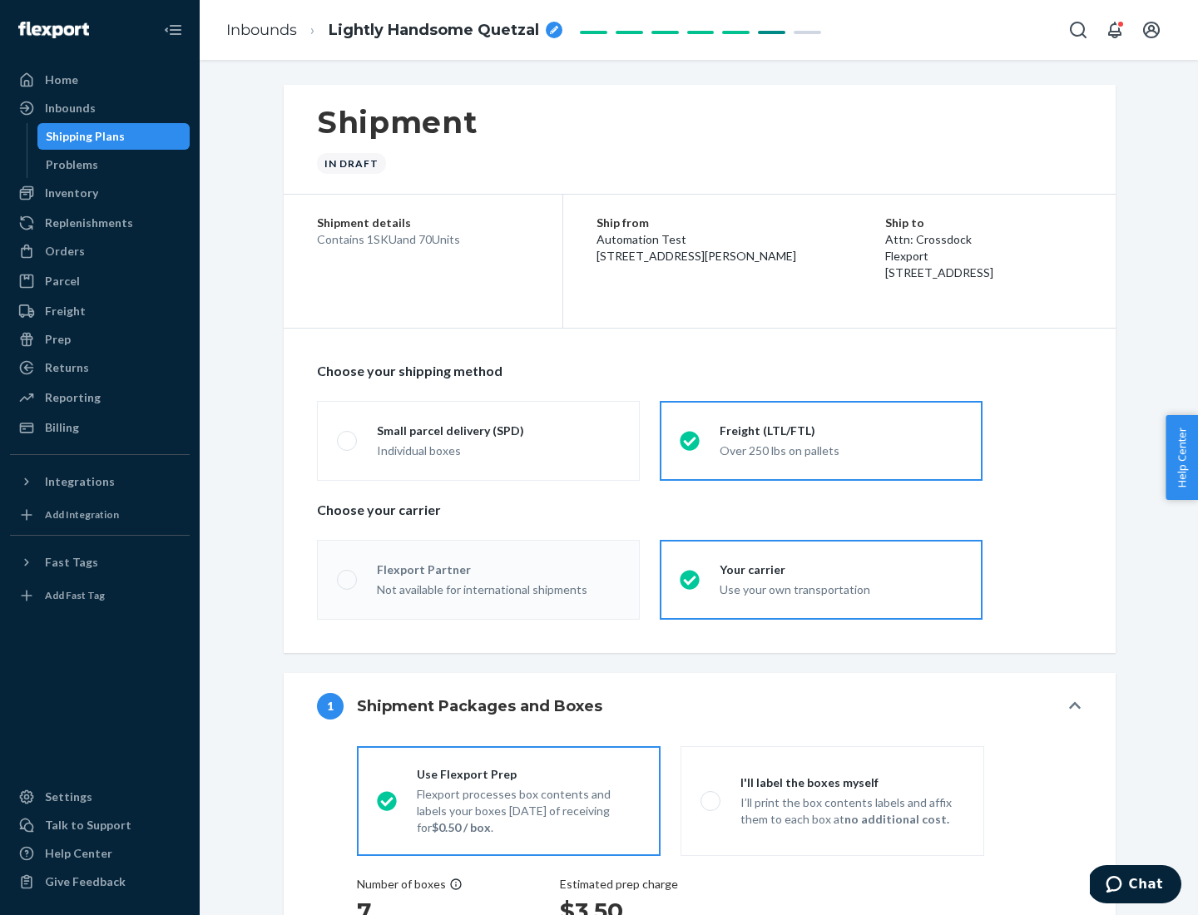
radio input "true"
radio input "false"
radio input "true"
radio input "false"
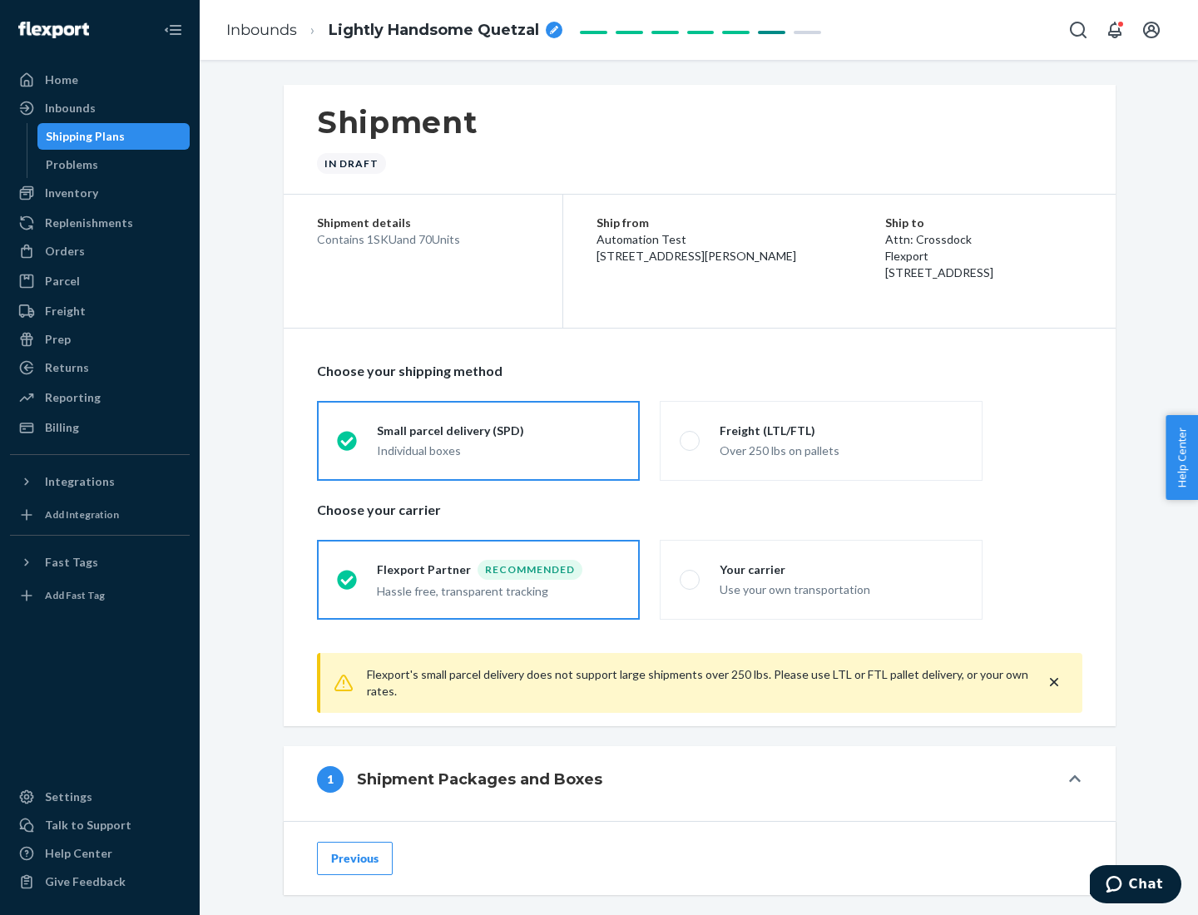
click at [821, 440] on div "Over 250 lbs on pallets" at bounding box center [840, 449] width 243 height 20
click at [690, 440] on input "Freight (LTL/FTL) Over 250 lbs on pallets" at bounding box center [684, 440] width 11 height 11
radio input "true"
radio input "false"
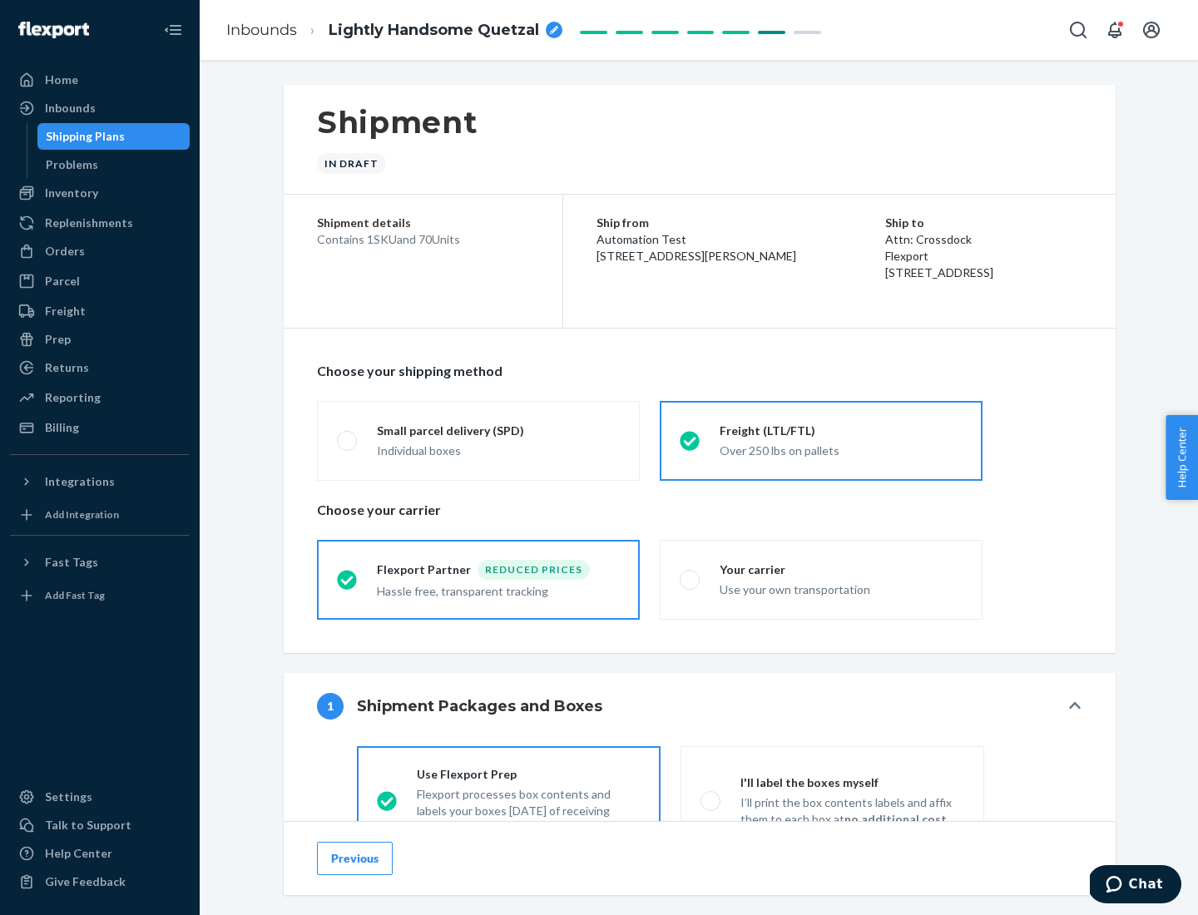
scroll to position [92, 0]
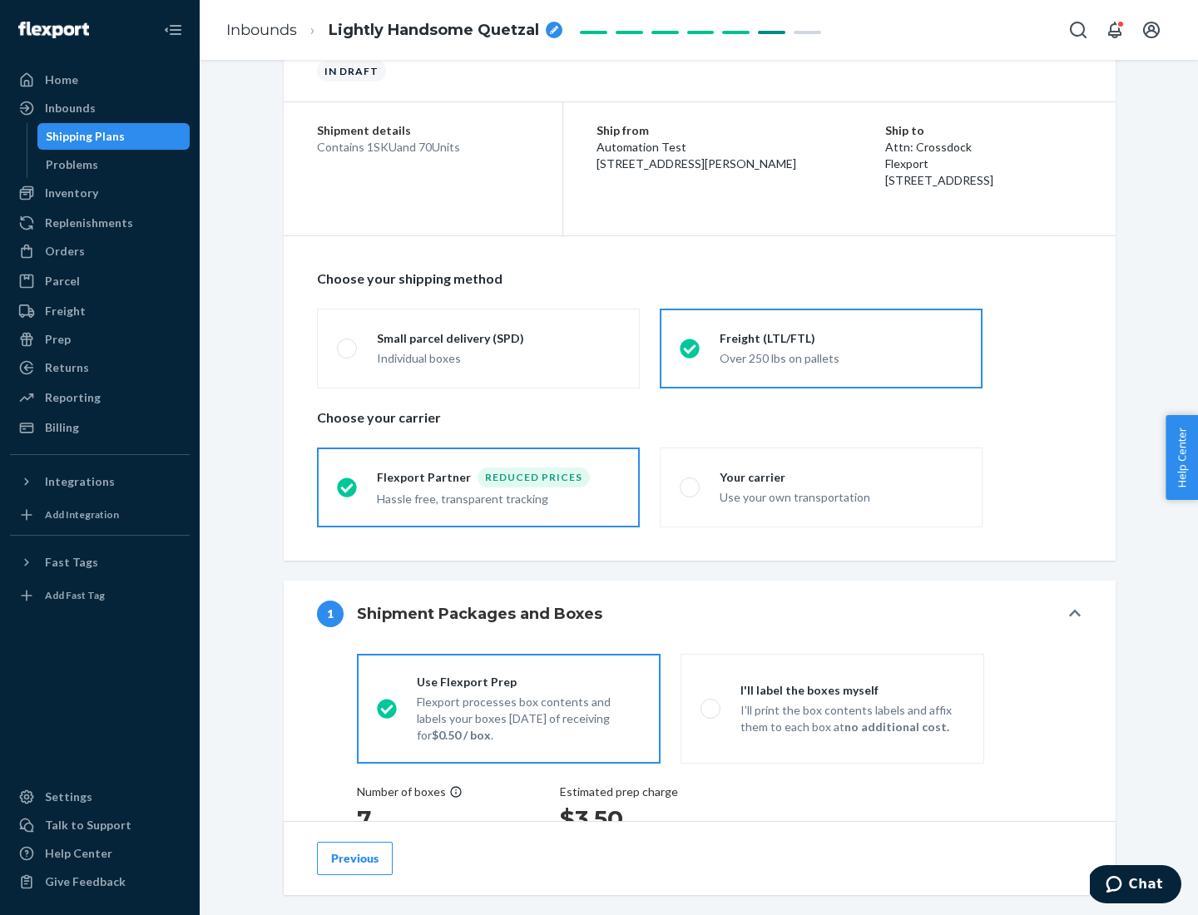
click at [478, 487] on div "Hassle free, transparent tracking" at bounding box center [498, 497] width 243 height 20
click at [348, 487] on input "Flexport Partner Reduced prices Hassle free, transparent tracking" at bounding box center [342, 487] width 11 height 11
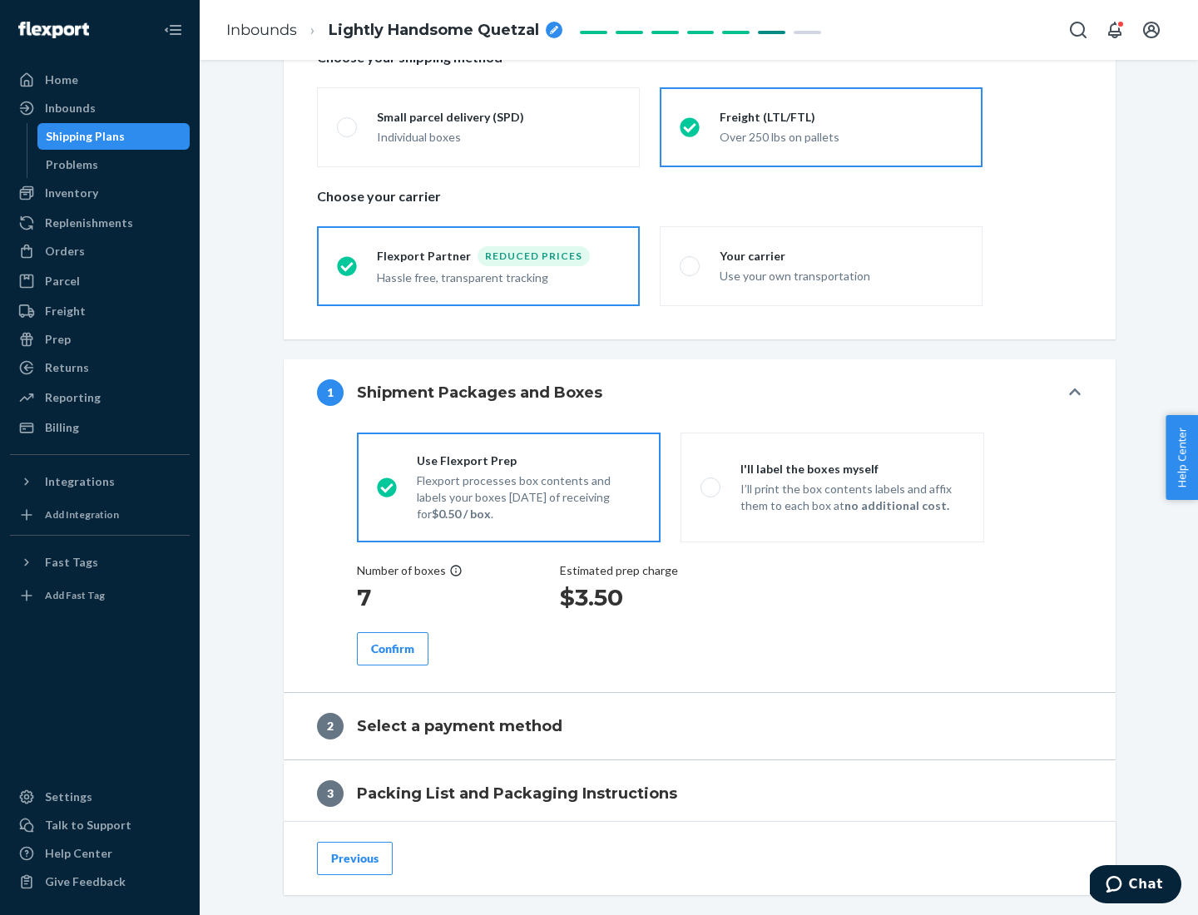
click at [832, 487] on p "I’ll print the box contents labels and affix them to each box at no additional …" at bounding box center [852, 497] width 224 height 33
click at [711, 487] on input "I'll label the boxes myself I’ll print the box contents labels and affix them t…" at bounding box center [705, 487] width 11 height 11
radio input "true"
radio input "false"
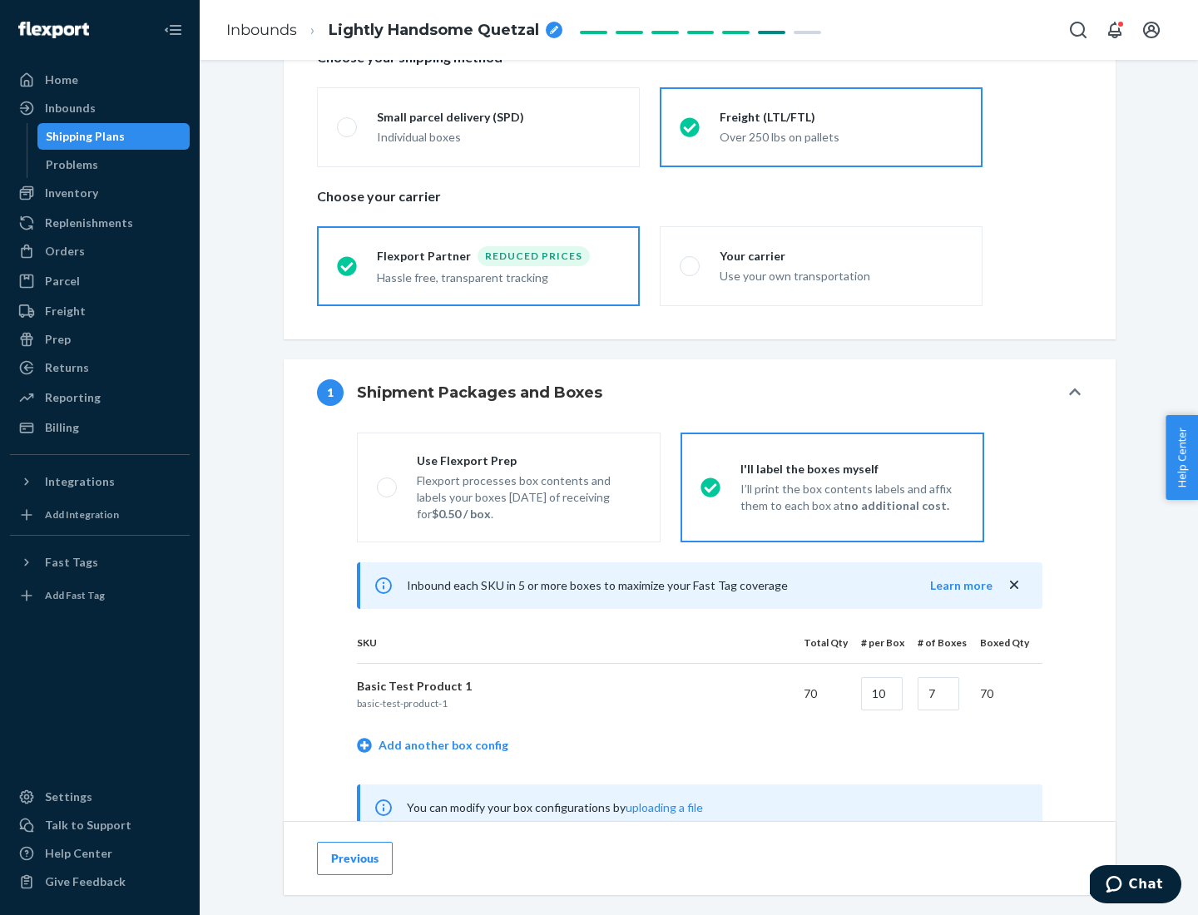
scroll to position [520, 0]
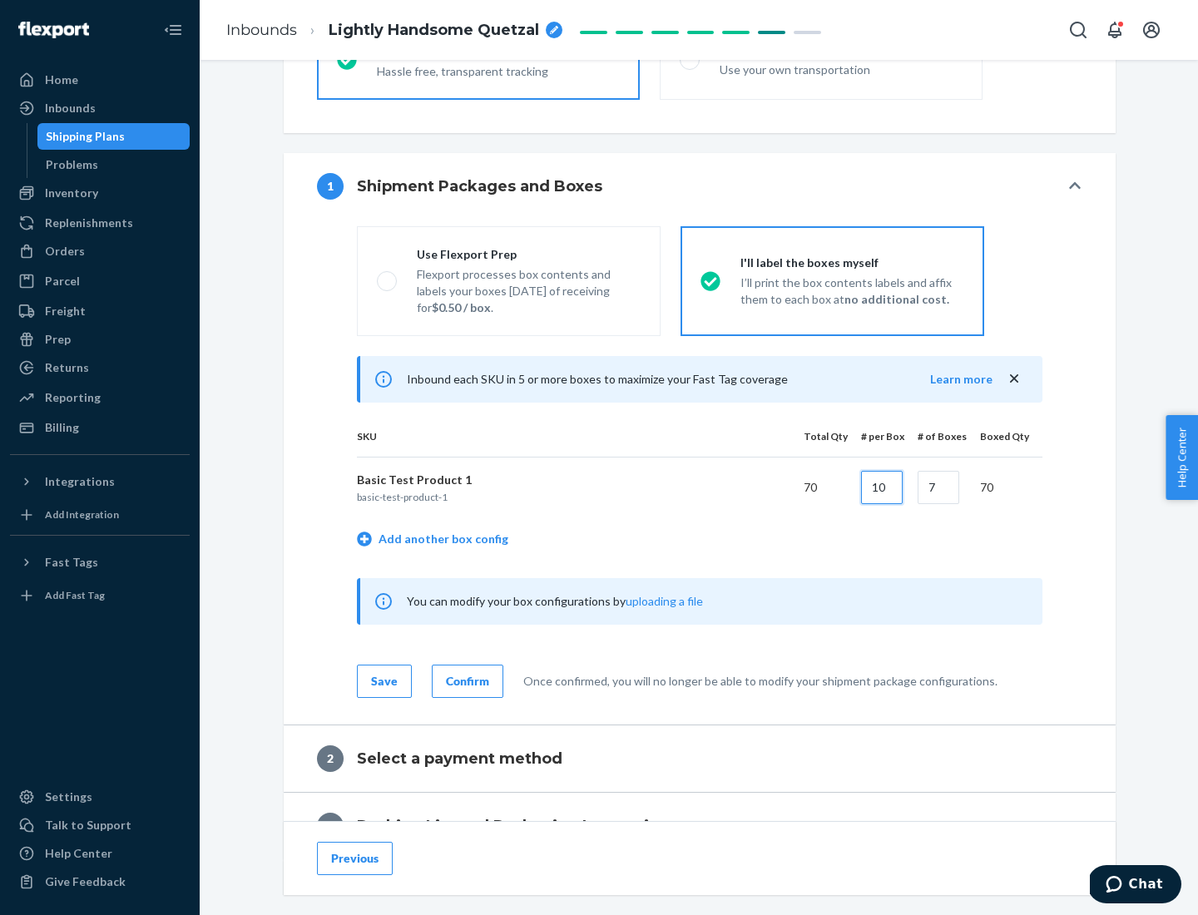
type input "10"
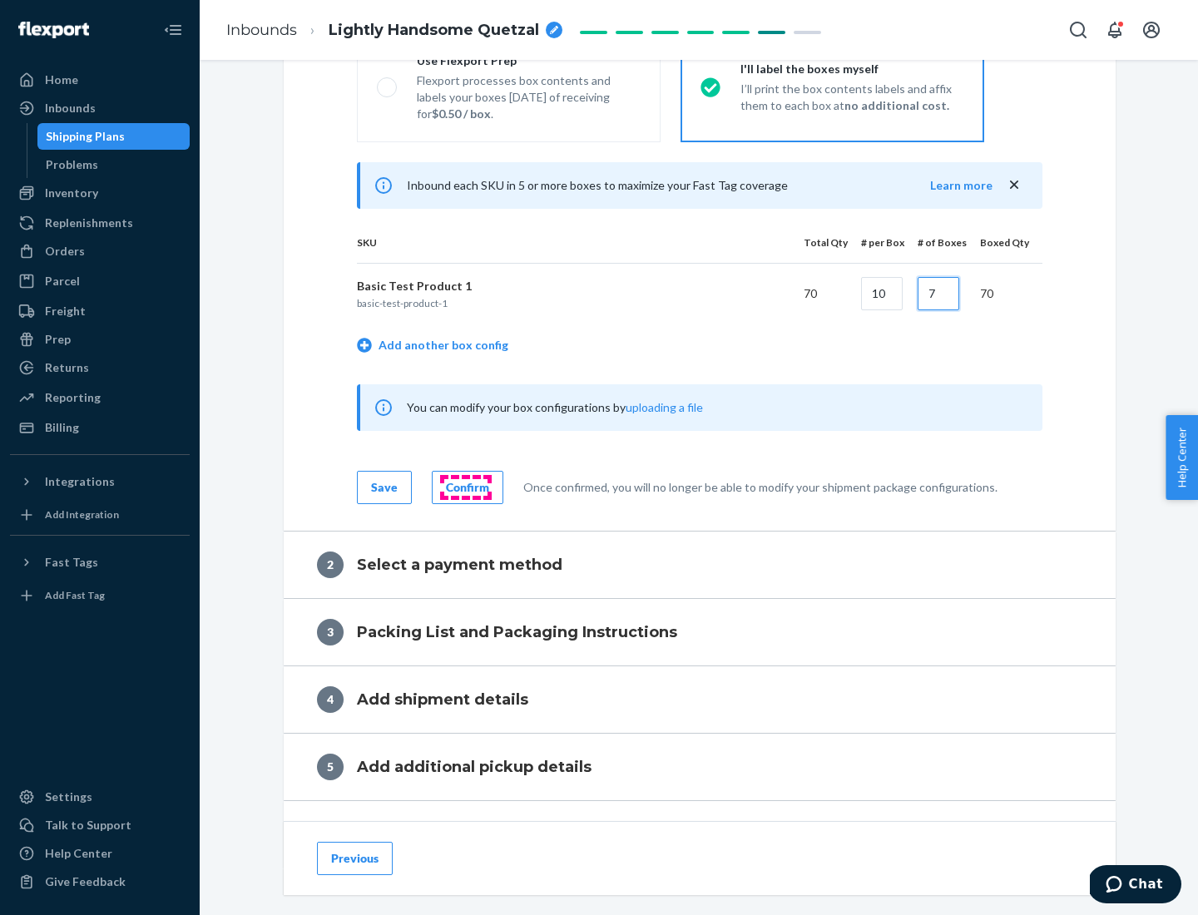
type input "7"
click at [465, 487] on div "Confirm" at bounding box center [467, 487] width 43 height 17
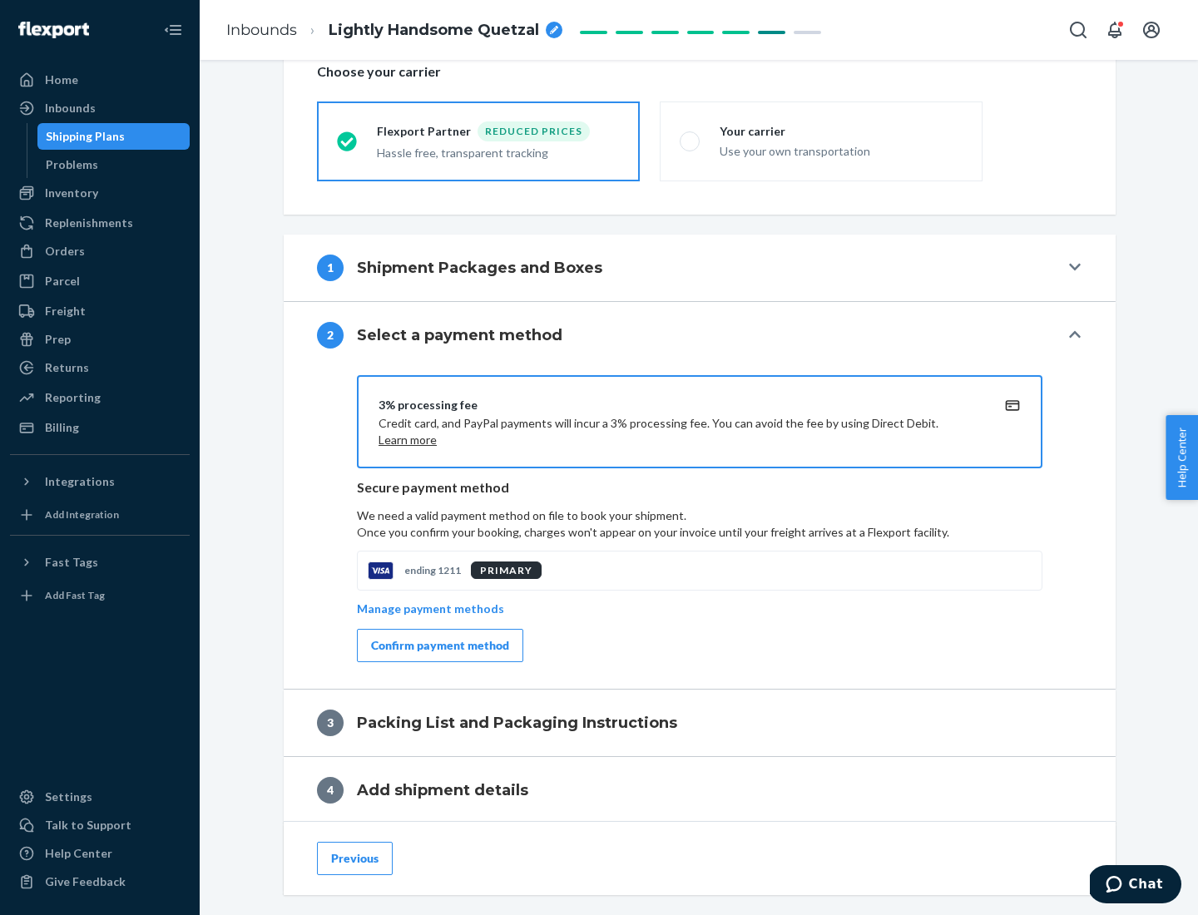
scroll to position [596, 0]
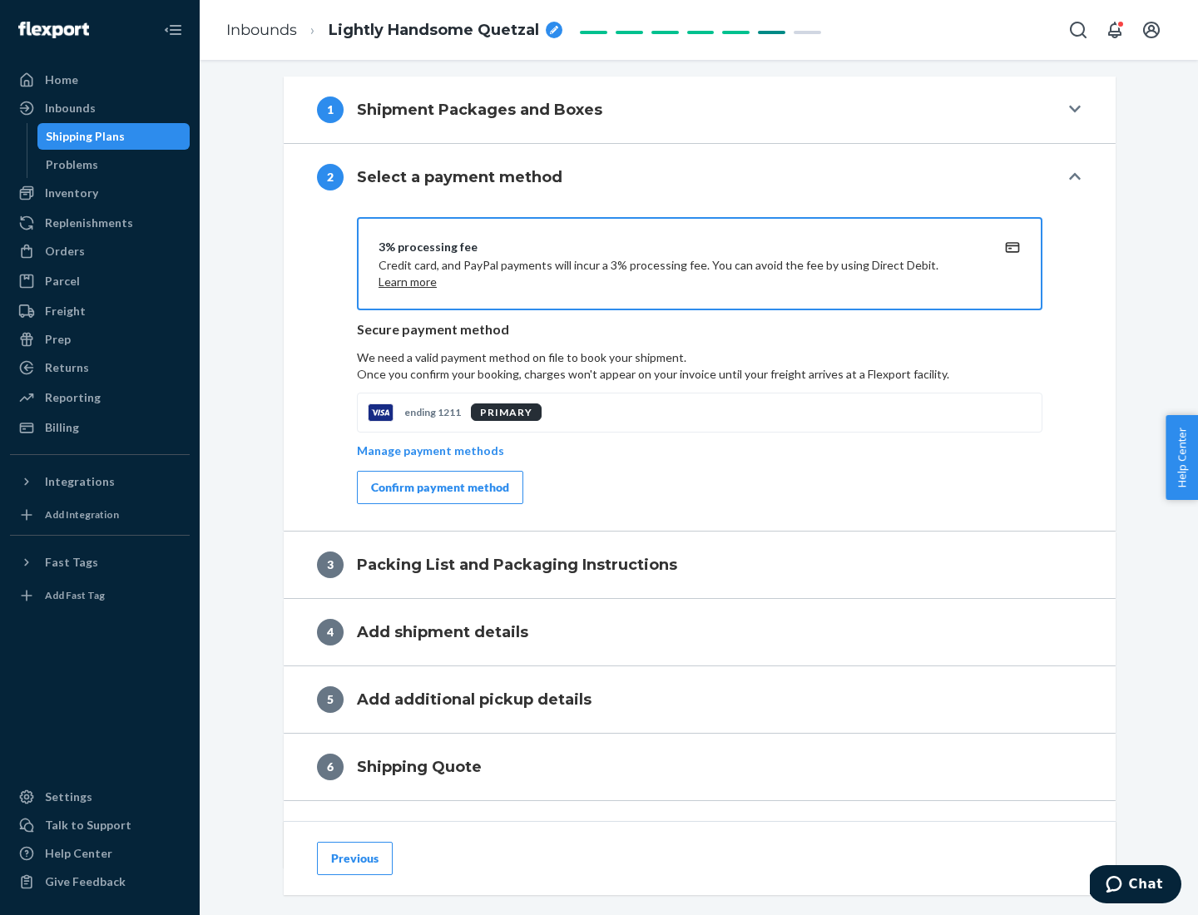
click at [438, 487] on div "Confirm payment method" at bounding box center [440, 487] width 138 height 17
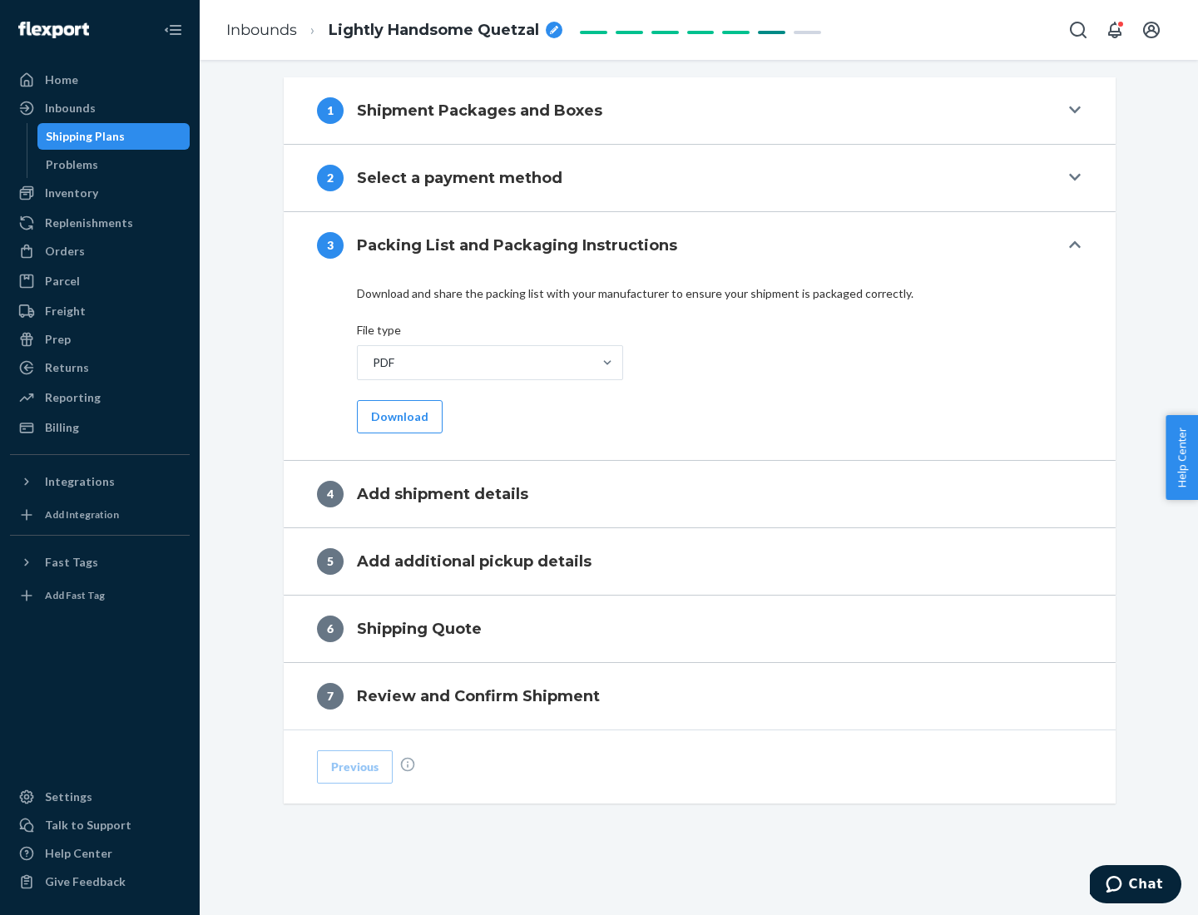
scroll to position [525, 0]
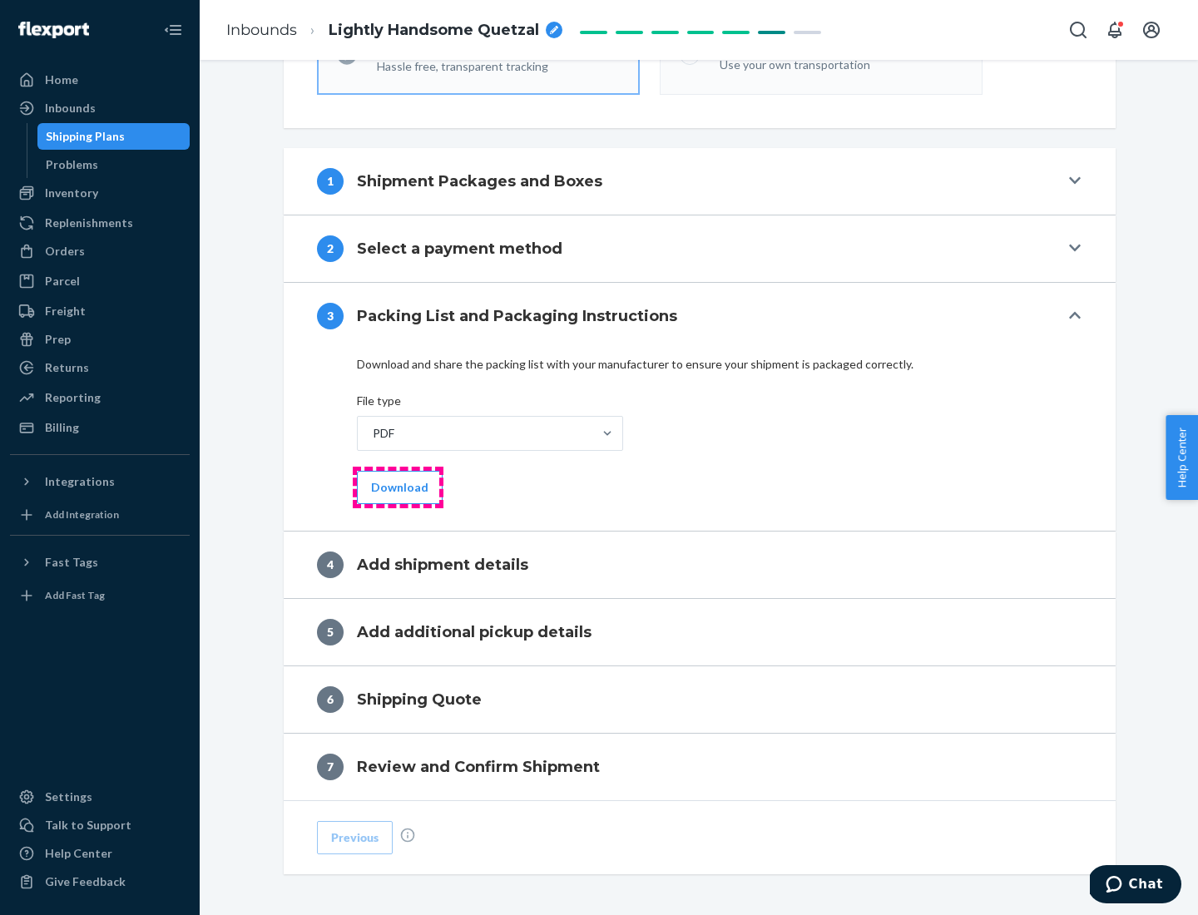
click at [398, 487] on button "Download" at bounding box center [400, 487] width 86 height 33
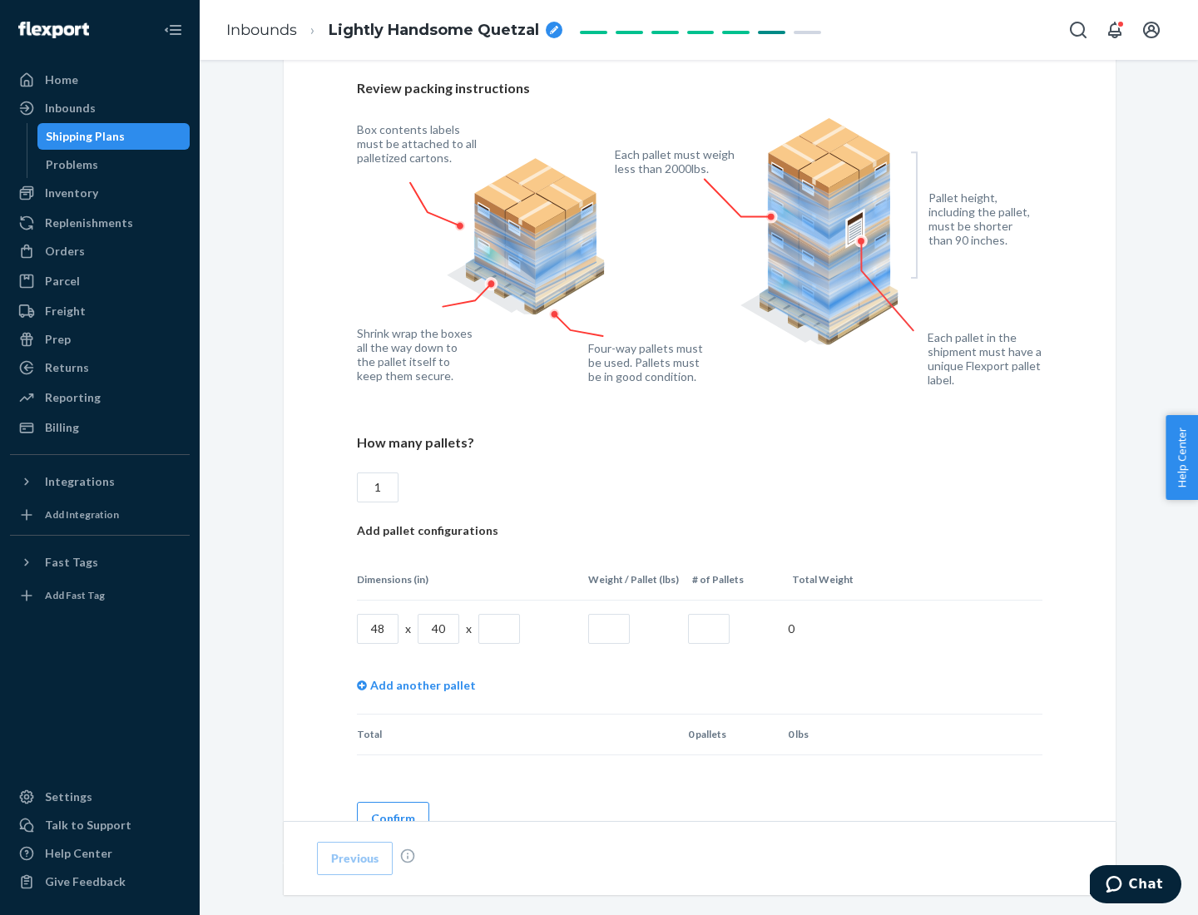
scroll to position [1141, 0]
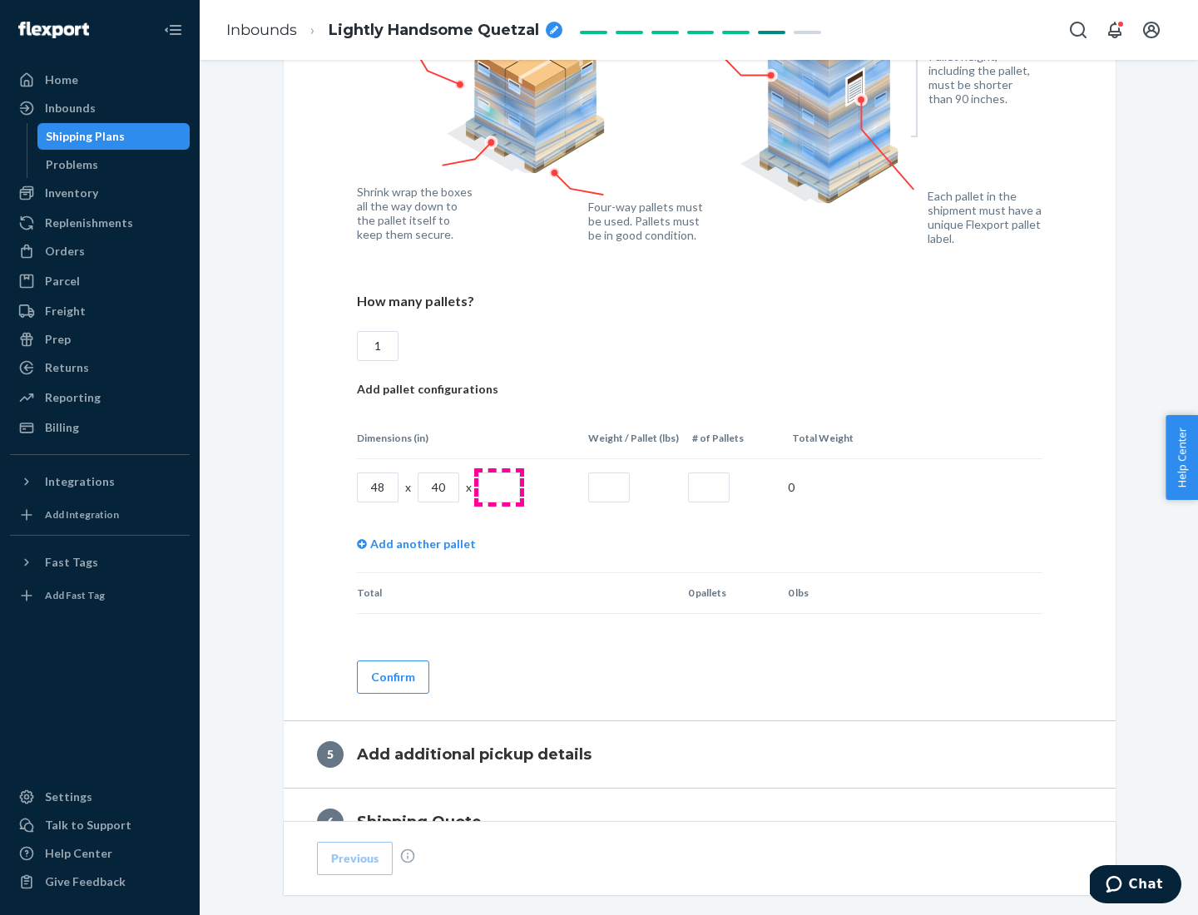
type input "1"
type input "40"
type input "200"
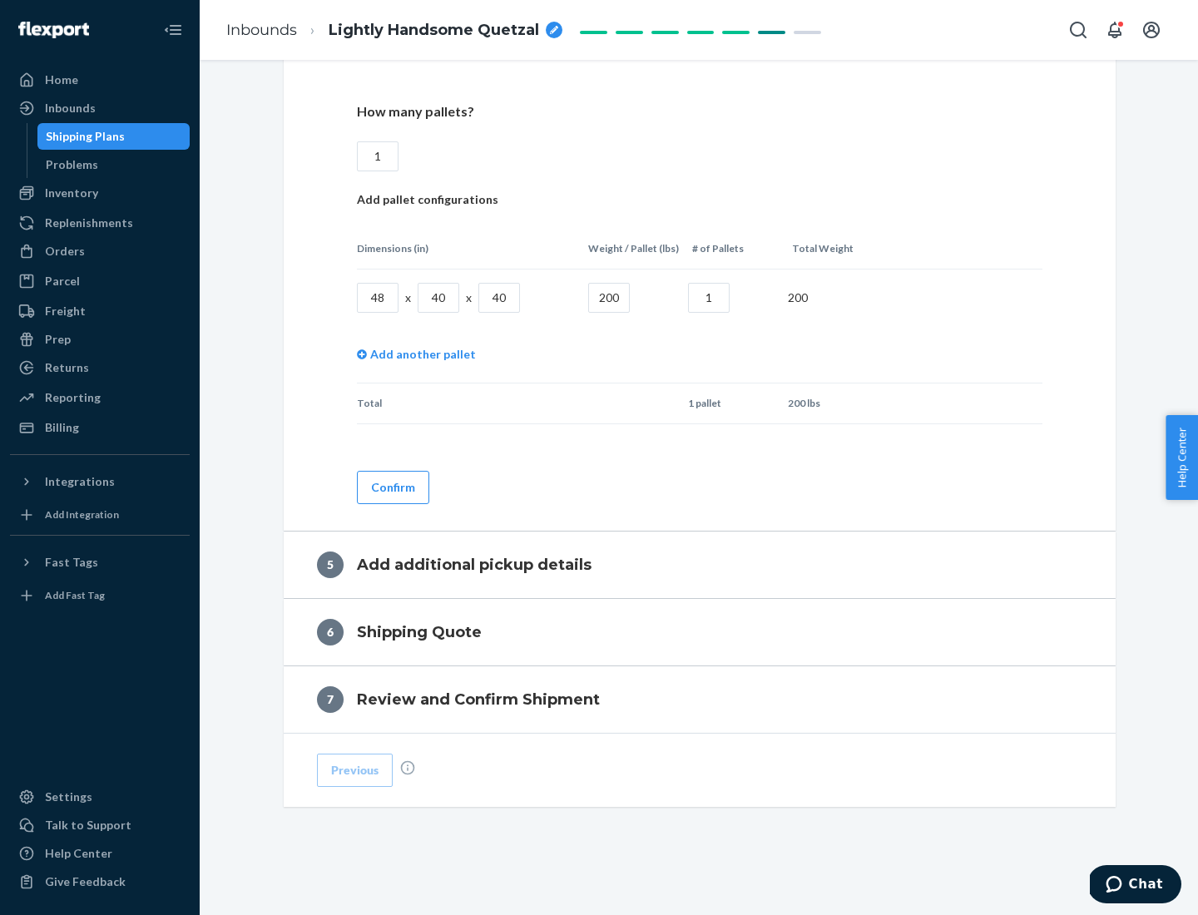
type input "1"
click at [392, 487] on button "Confirm" at bounding box center [393, 487] width 72 height 33
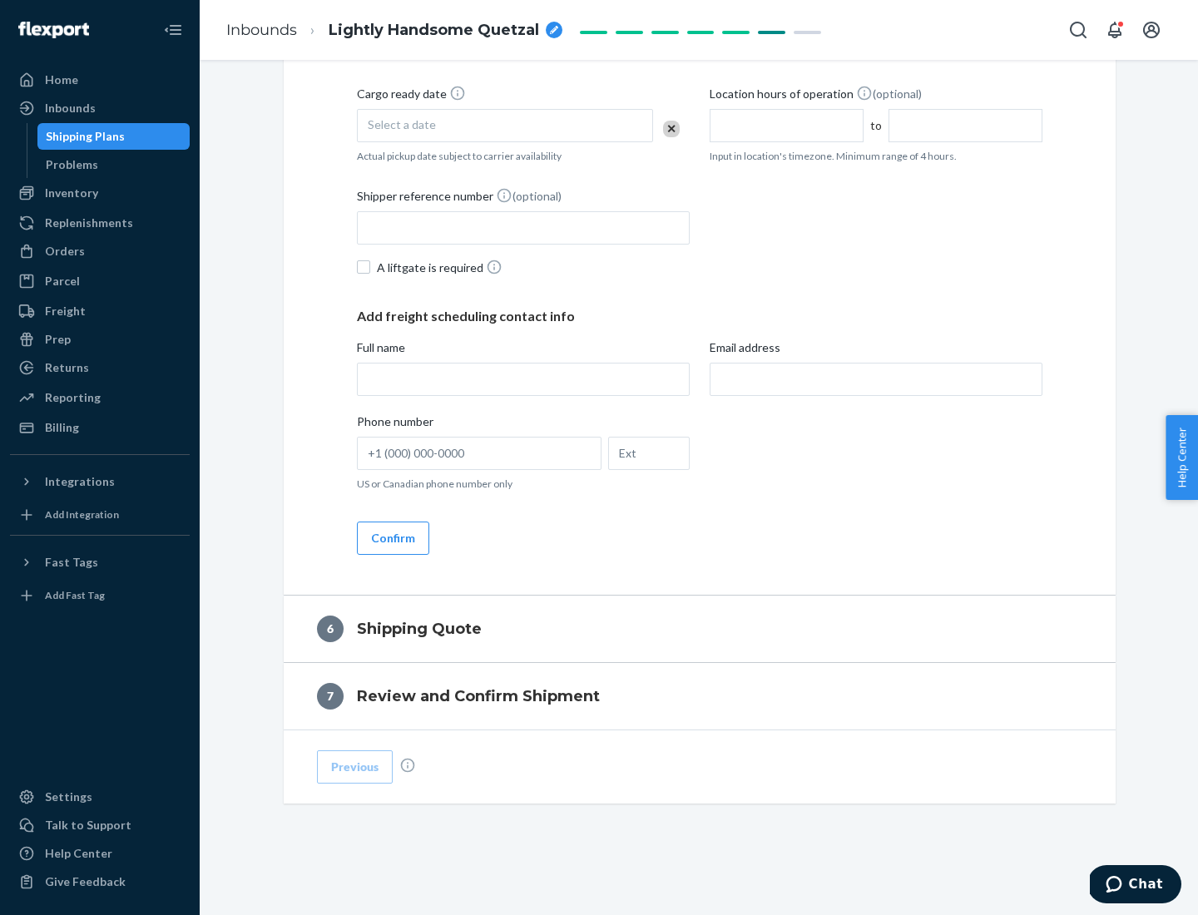
scroll to position [569, 0]
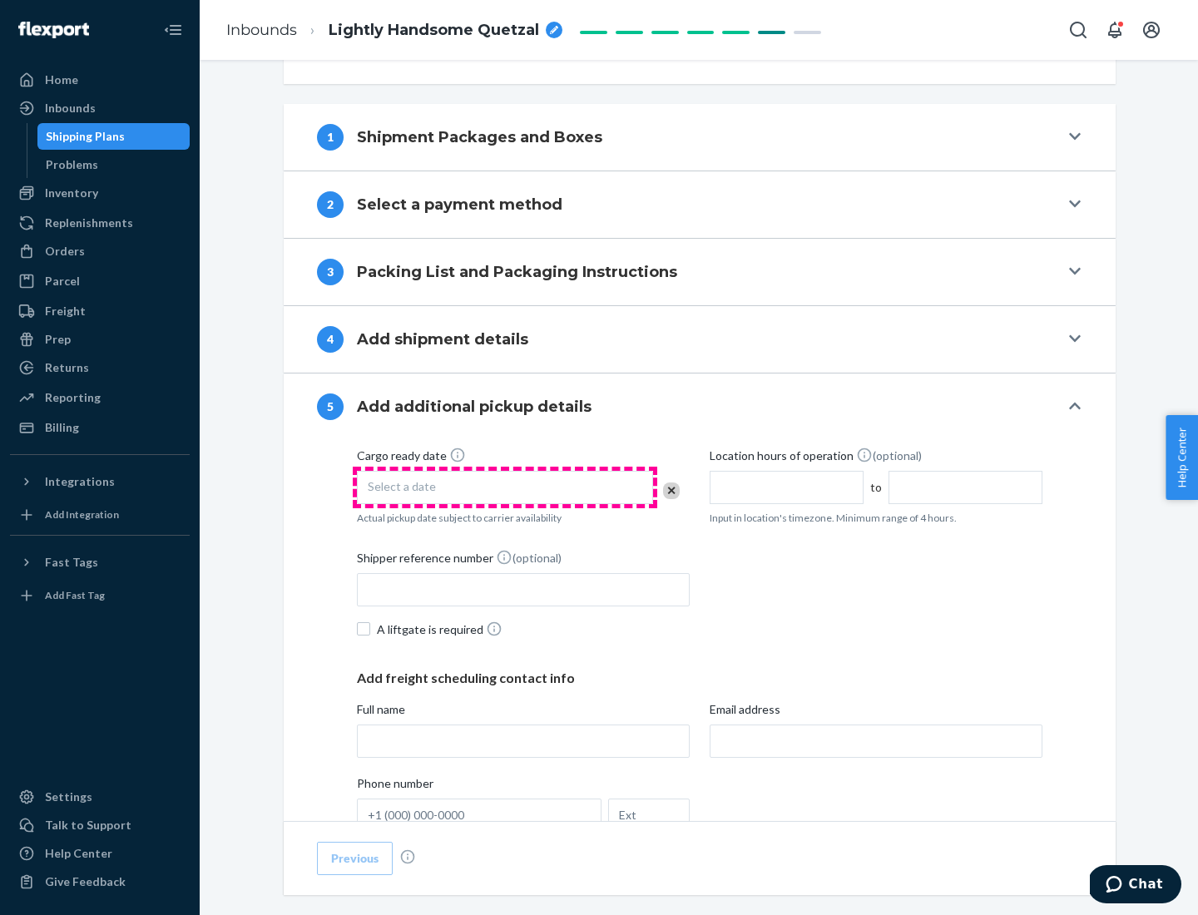
click at [505, 487] on div "Select a date" at bounding box center [505, 487] width 296 height 33
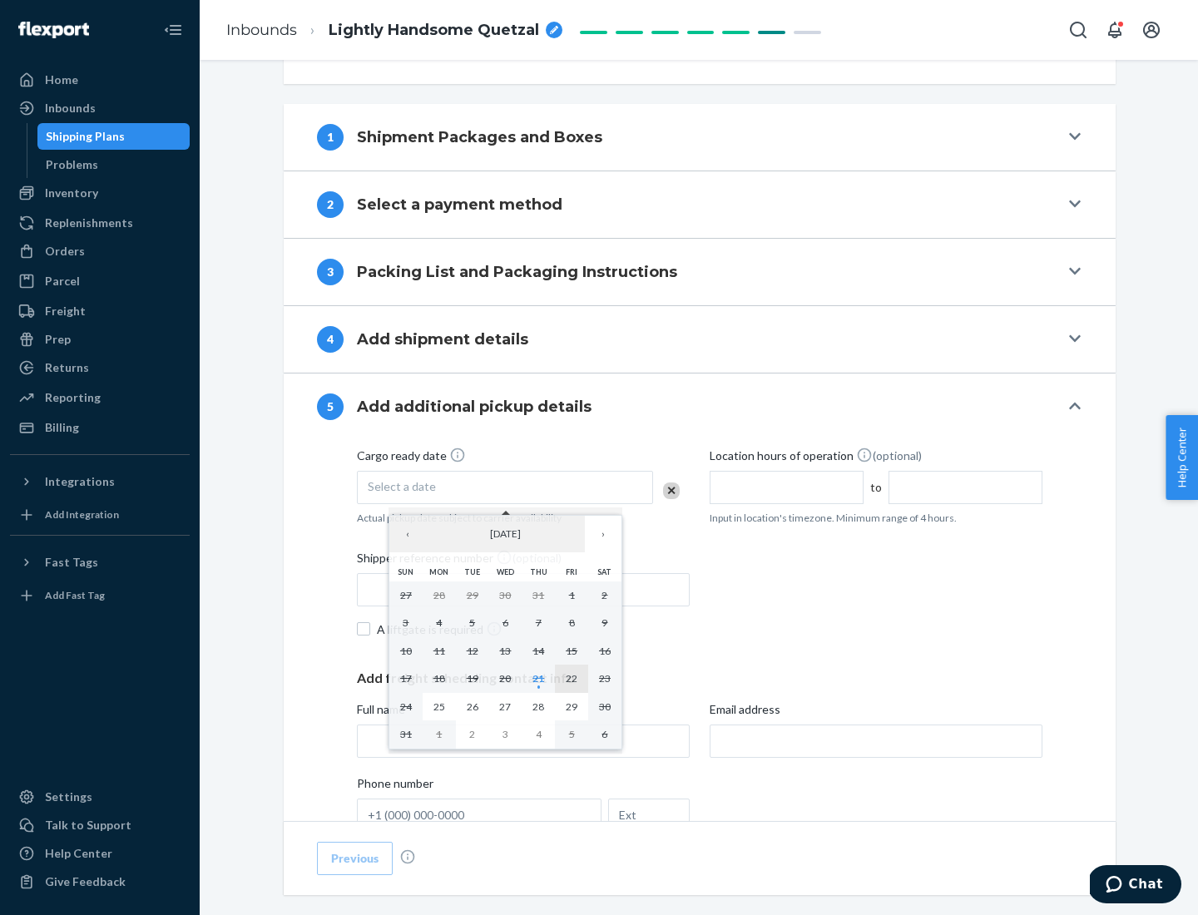
click at [571, 678] on abbr "22" at bounding box center [572, 678] width 12 height 12
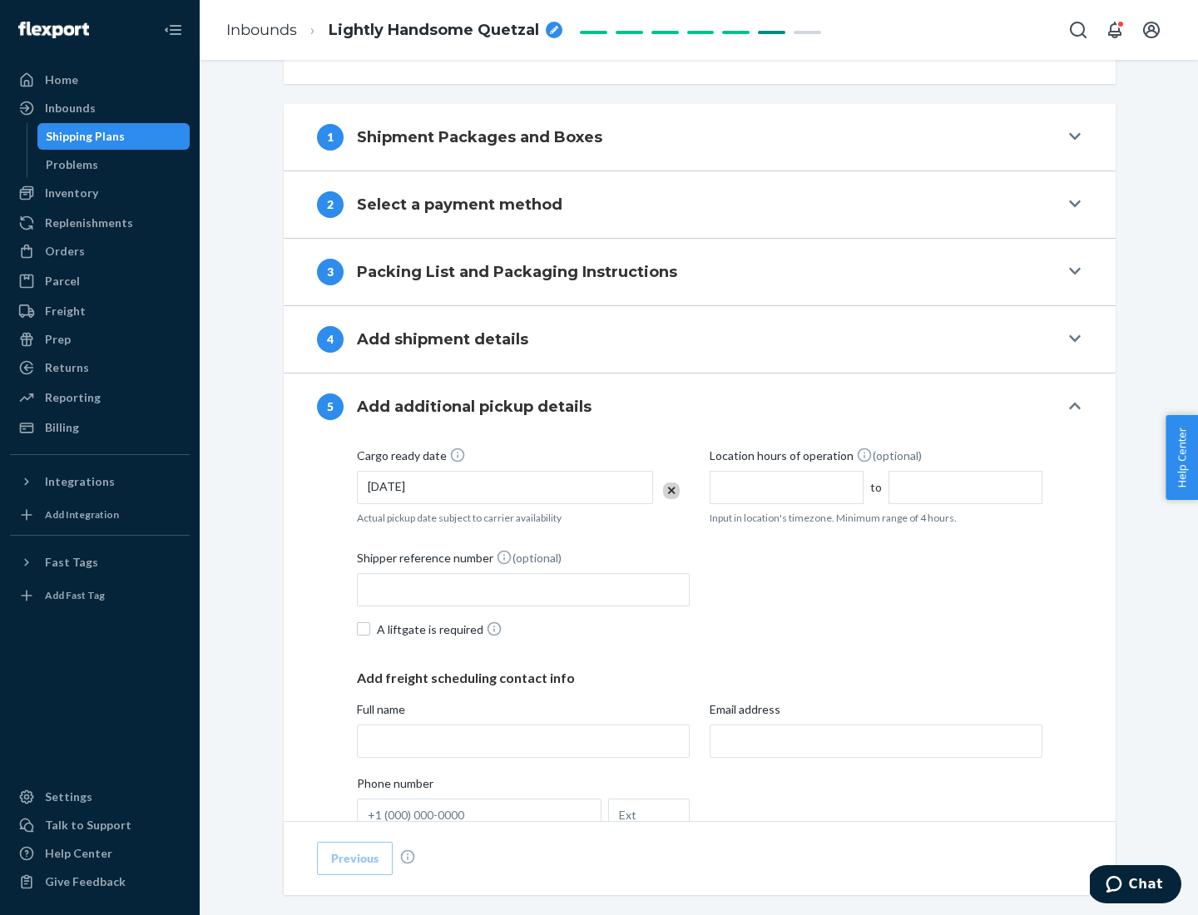
scroll to position [823, 0]
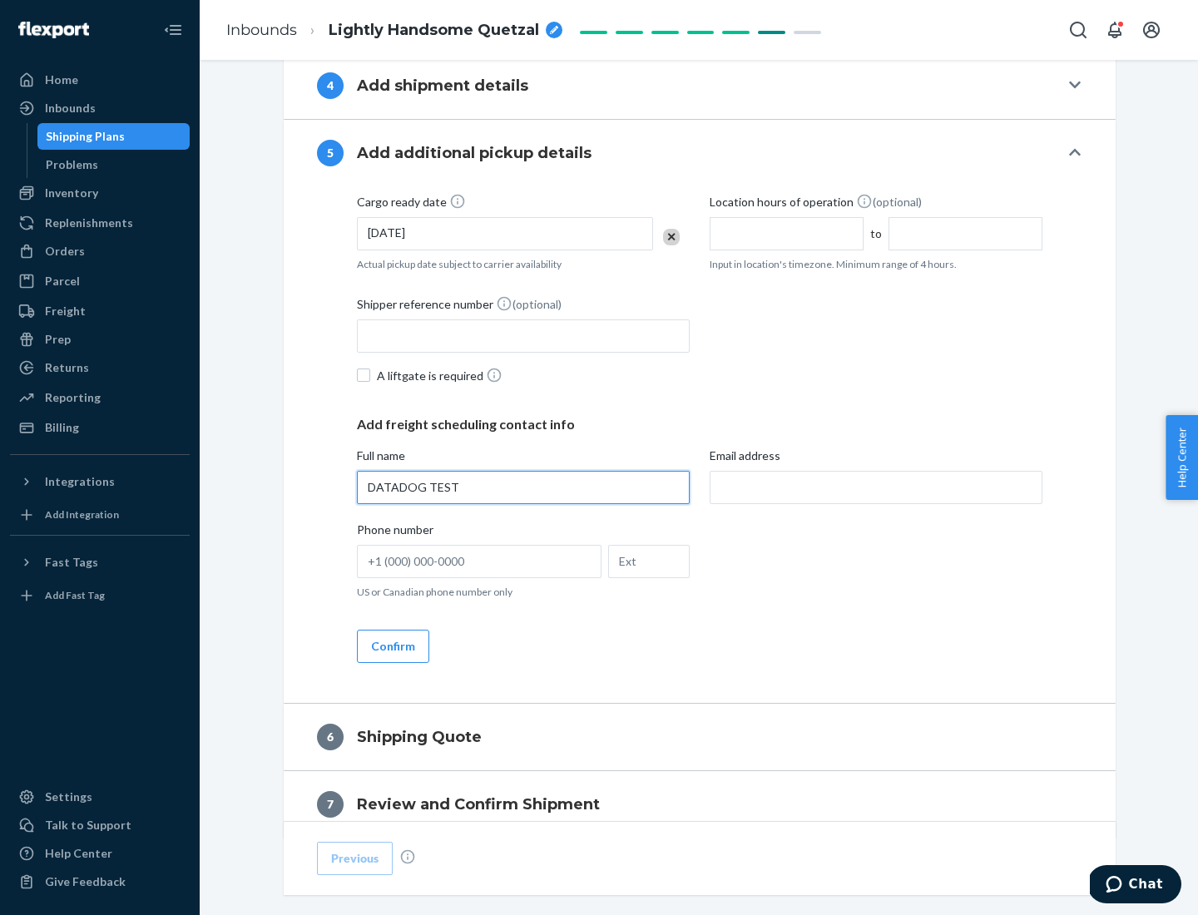
type input "DATADOG TEST"
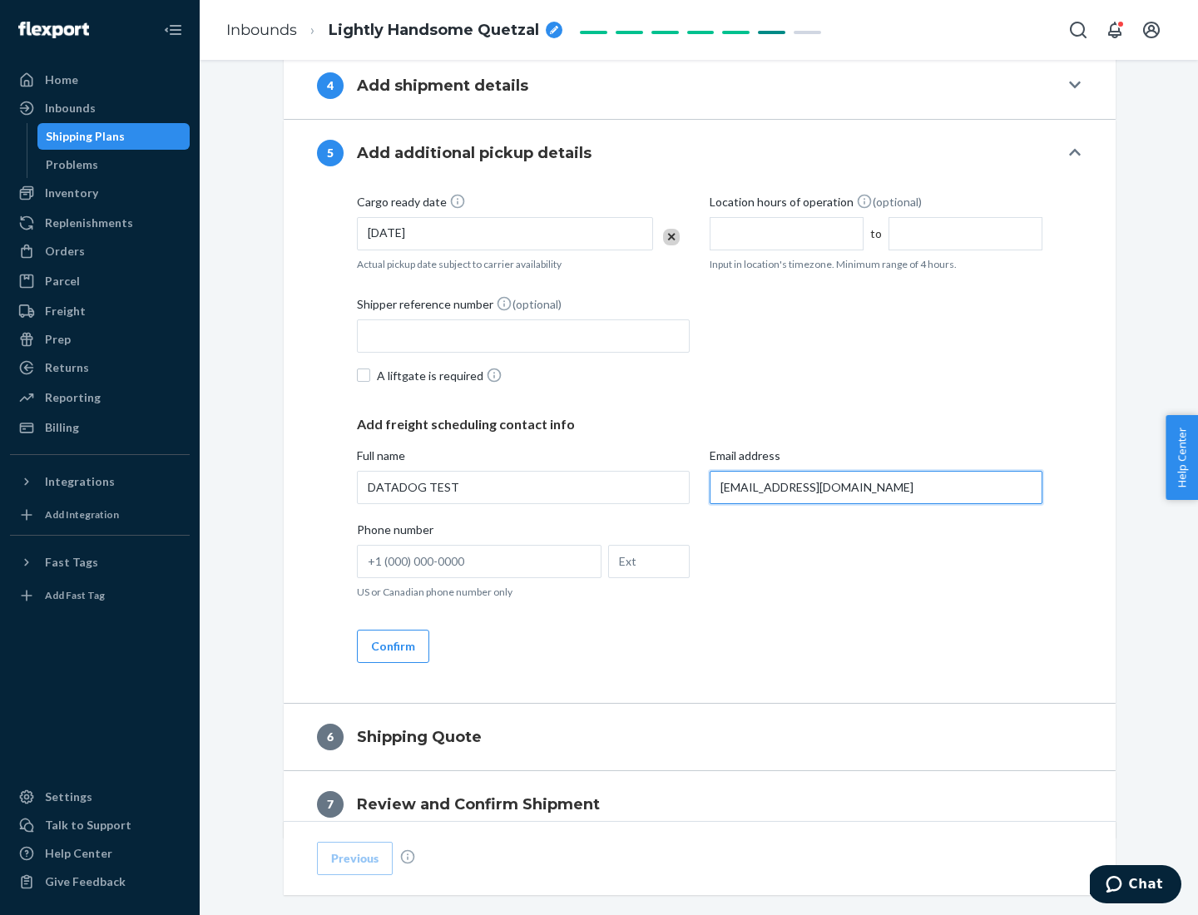
scroll to position [897, 0]
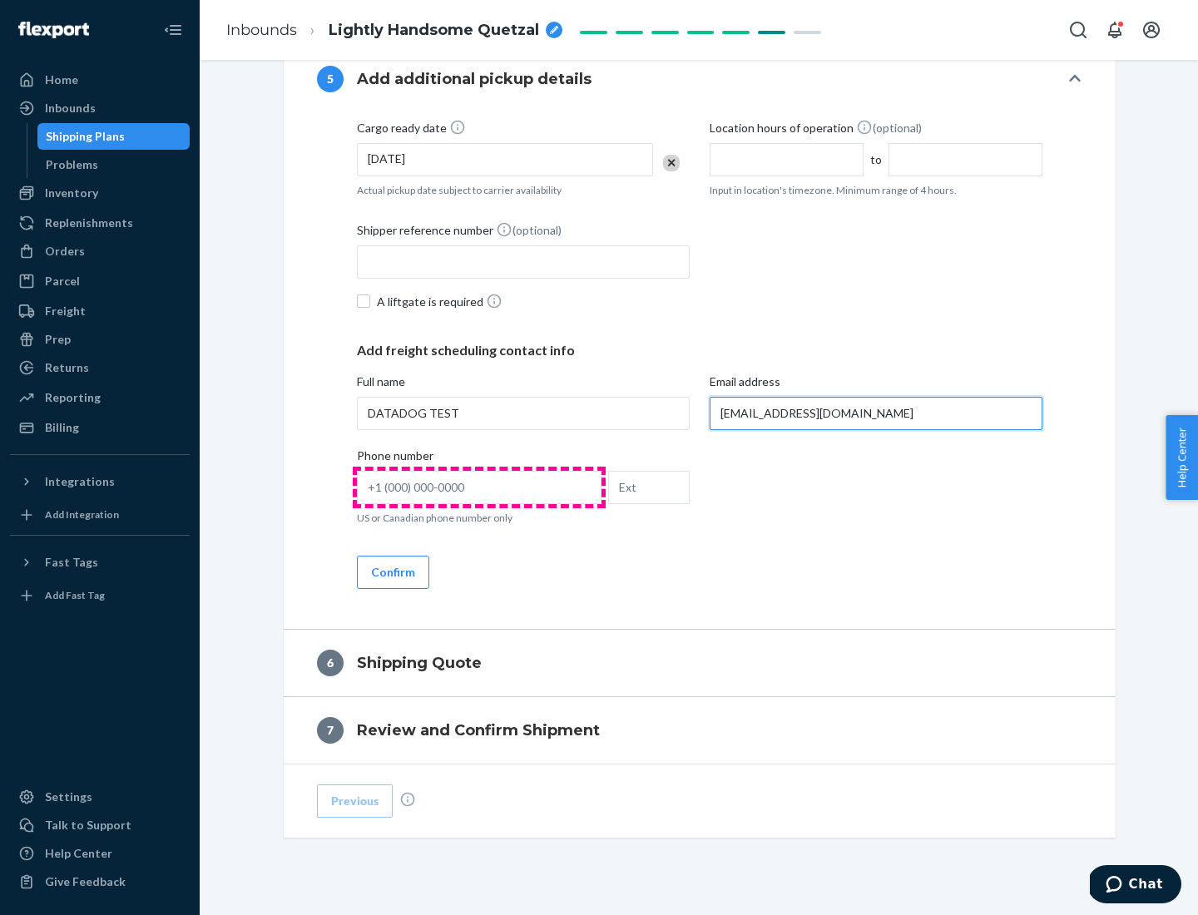
type input "[EMAIL_ADDRESS][DOMAIN_NAME]"
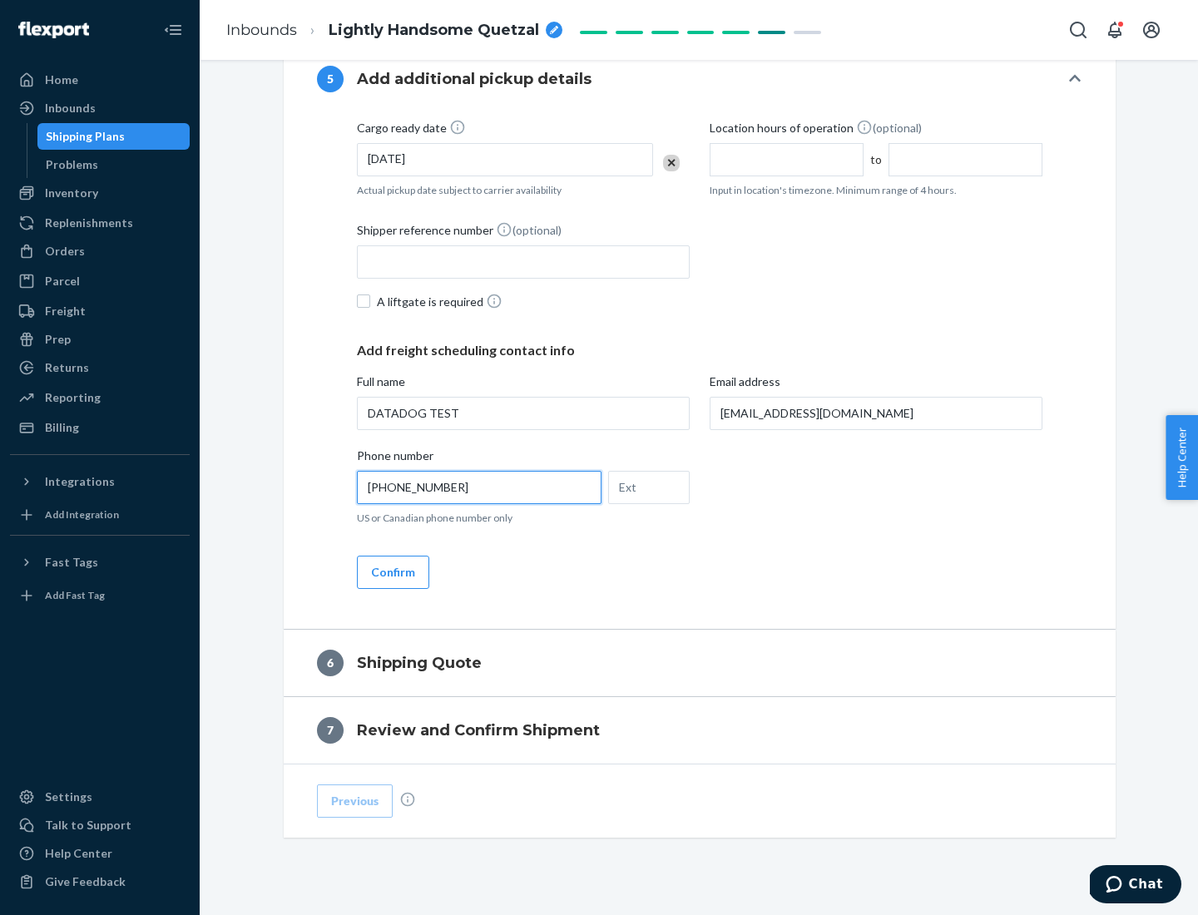
scroll to position [931, 0]
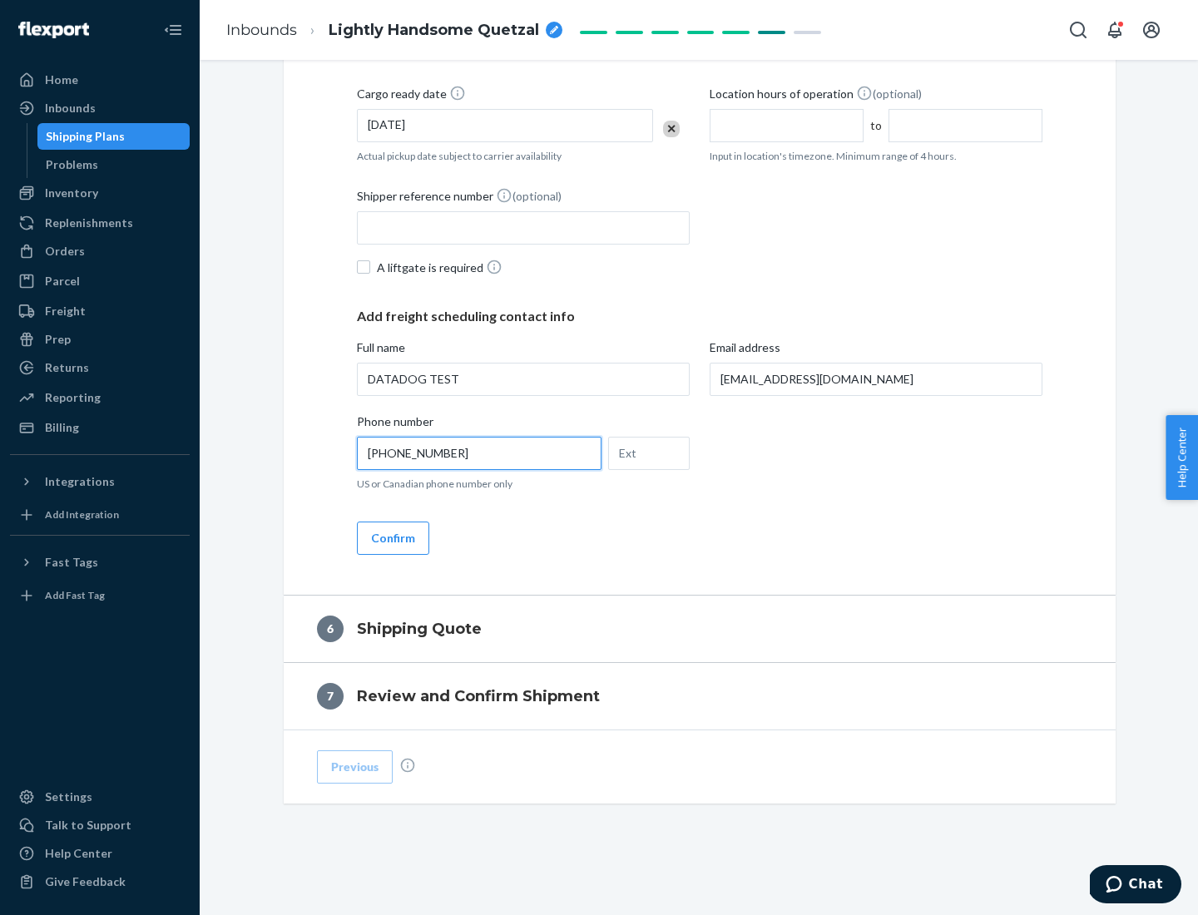
type input "[PHONE_NUMBER]"
click at [392, 537] on button "Confirm" at bounding box center [393, 537] width 72 height 33
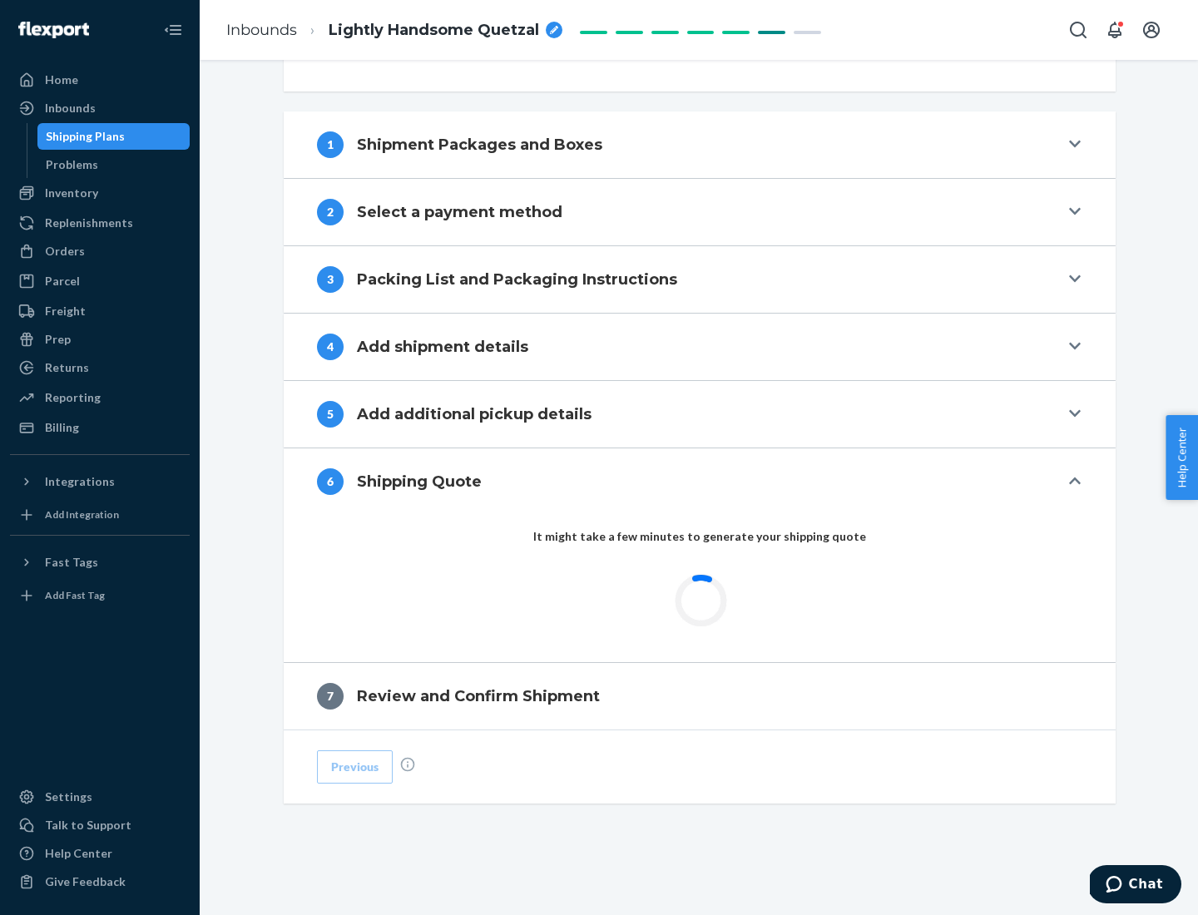
scroll to position [621, 0]
